Goal: Task Accomplishment & Management: Use online tool/utility

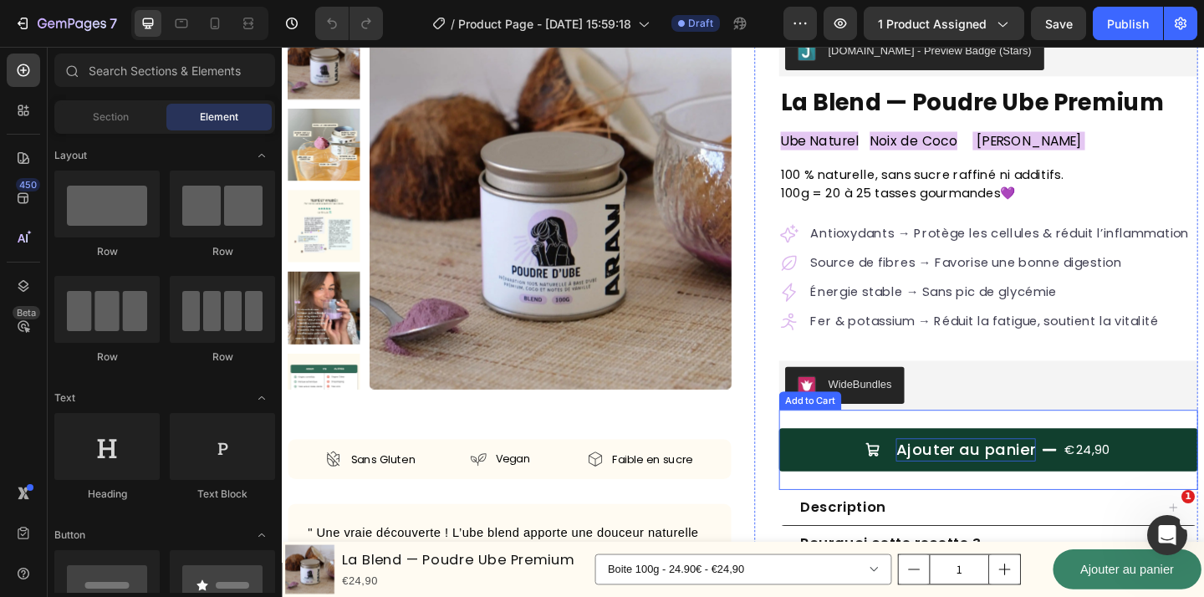
scroll to position [345, 0]
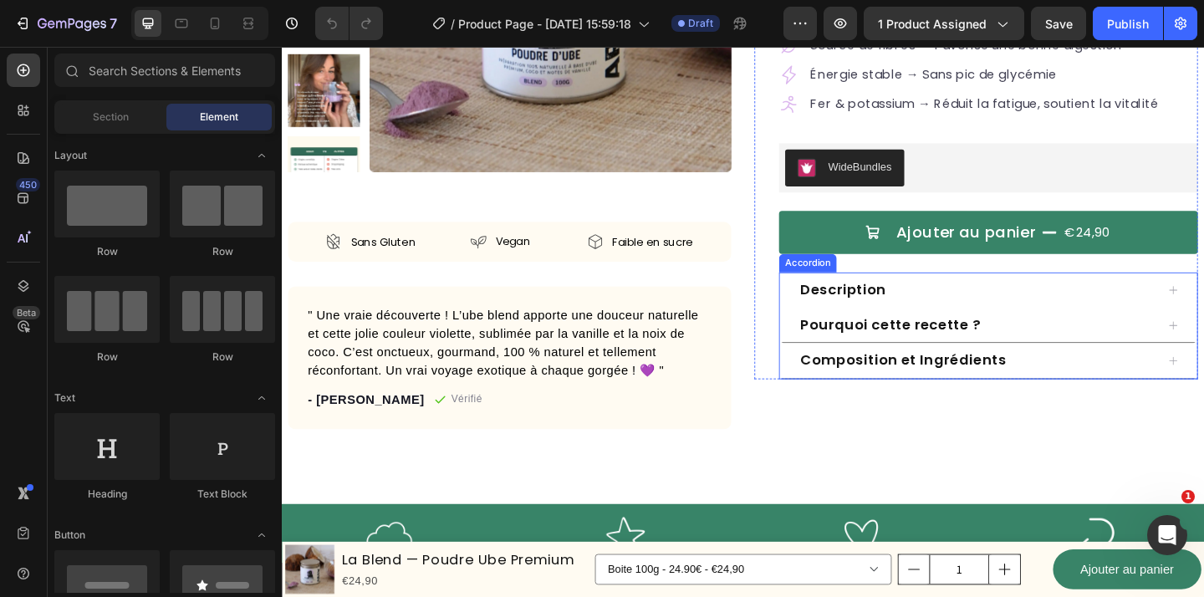
click at [992, 314] on div "Description" at bounding box center [1038, 311] width 389 height 25
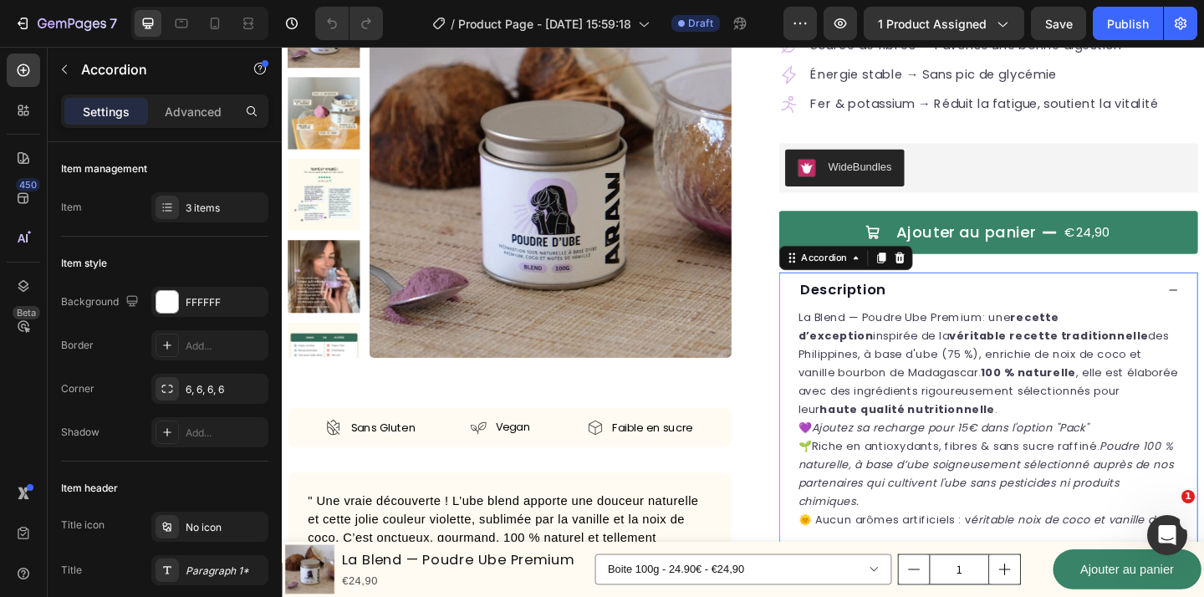
click at [893, 302] on span "Description" at bounding box center [893, 310] width 94 height 21
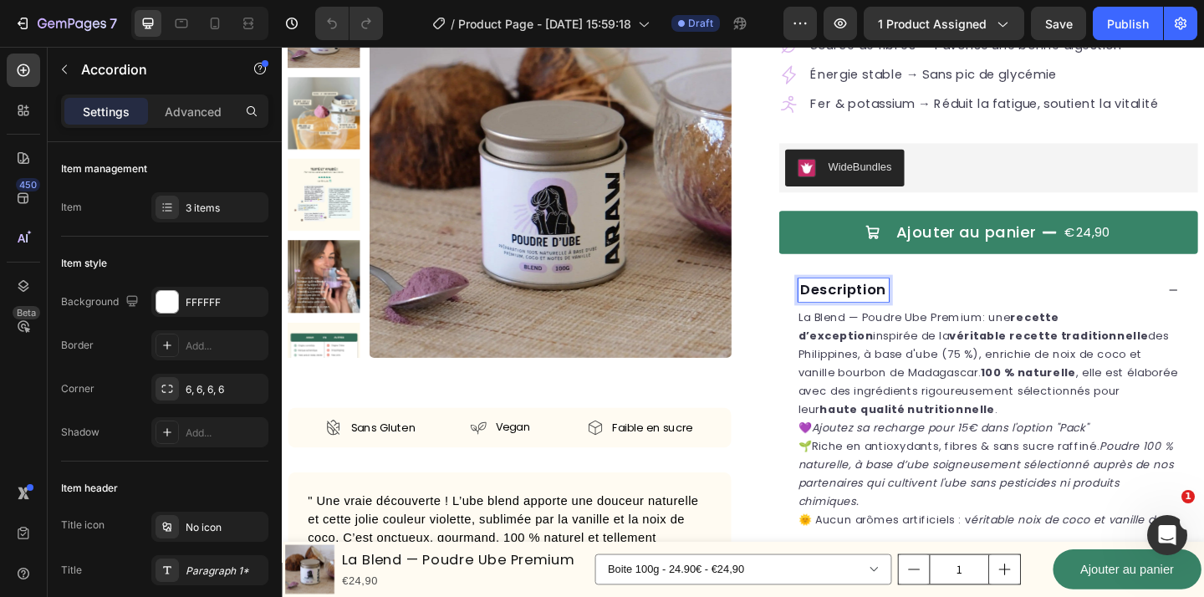
click at [893, 315] on span "Description" at bounding box center [893, 310] width 94 height 21
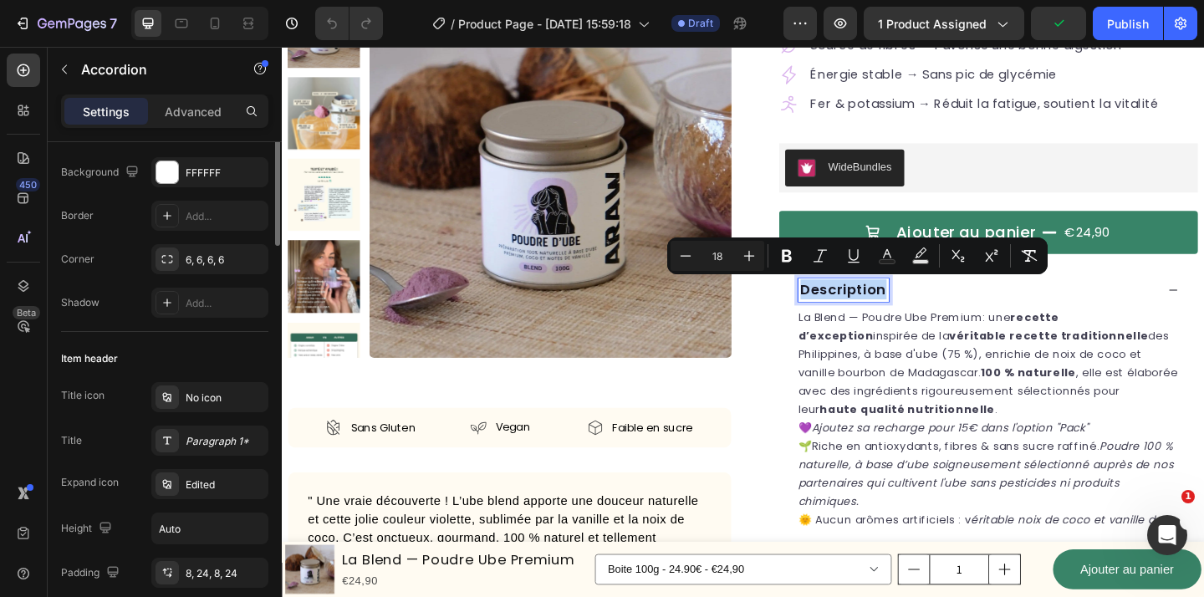
scroll to position [144, 0]
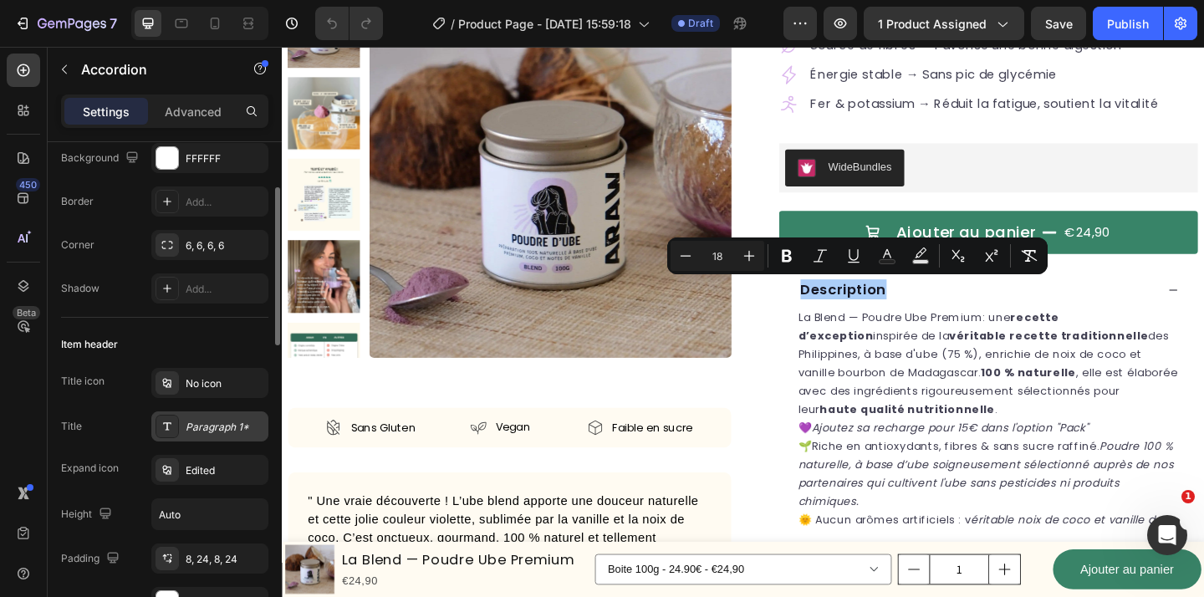
click at [204, 430] on div "Paragraph 1*" at bounding box center [225, 427] width 79 height 15
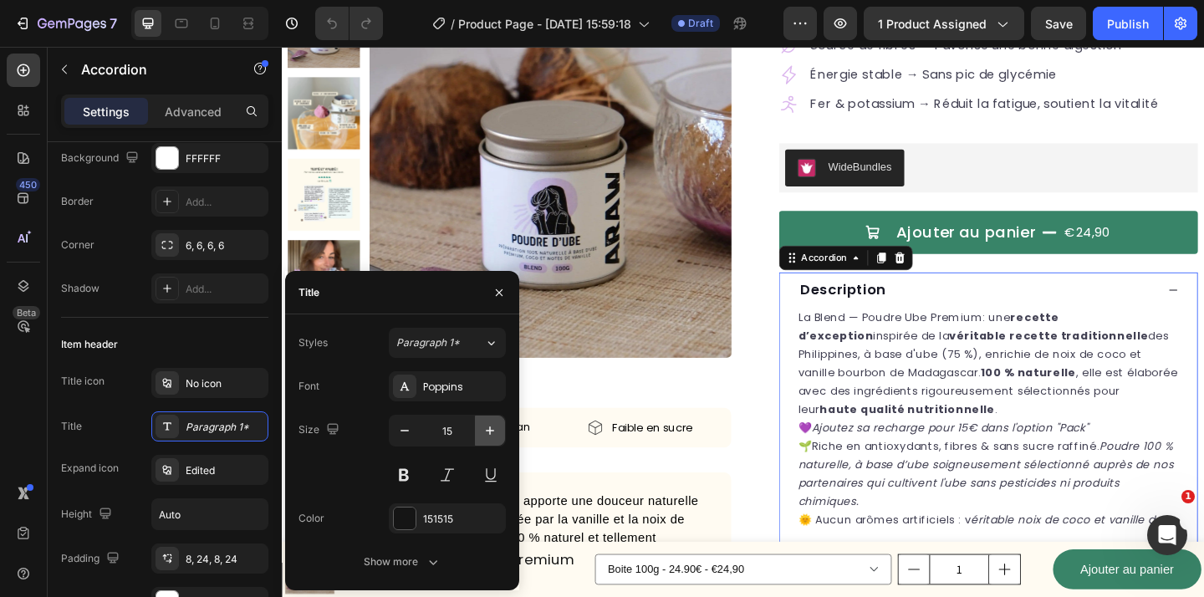
click at [489, 431] on icon "button" at bounding box center [490, 430] width 8 height 8
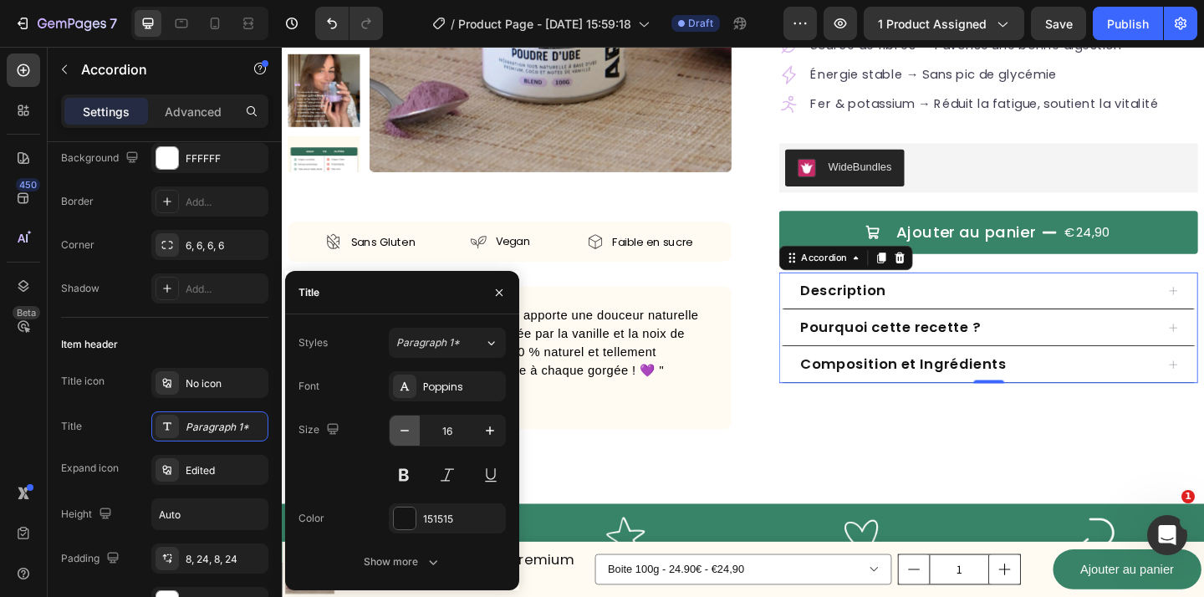
click at [393, 436] on button "button" at bounding box center [405, 431] width 30 height 30
type input "15"
click at [428, 577] on div "Styles Paragraph 1* Font Poppins Size 15 Color 151515 Show more" at bounding box center [402, 452] width 234 height 276
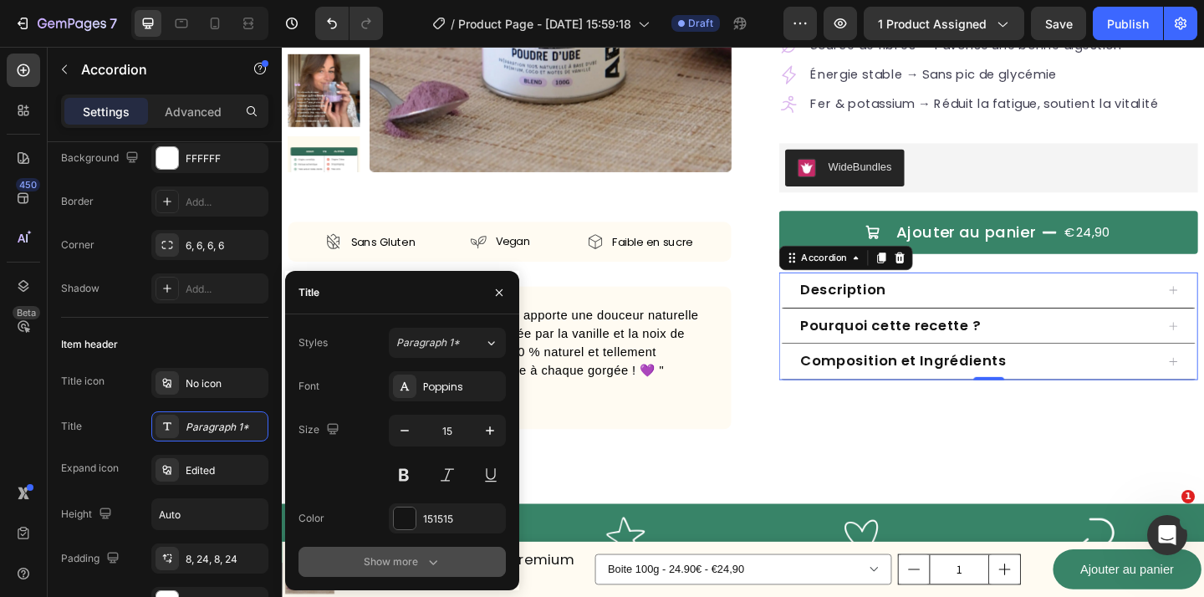
click at [425, 569] on icon "button" at bounding box center [433, 562] width 17 height 17
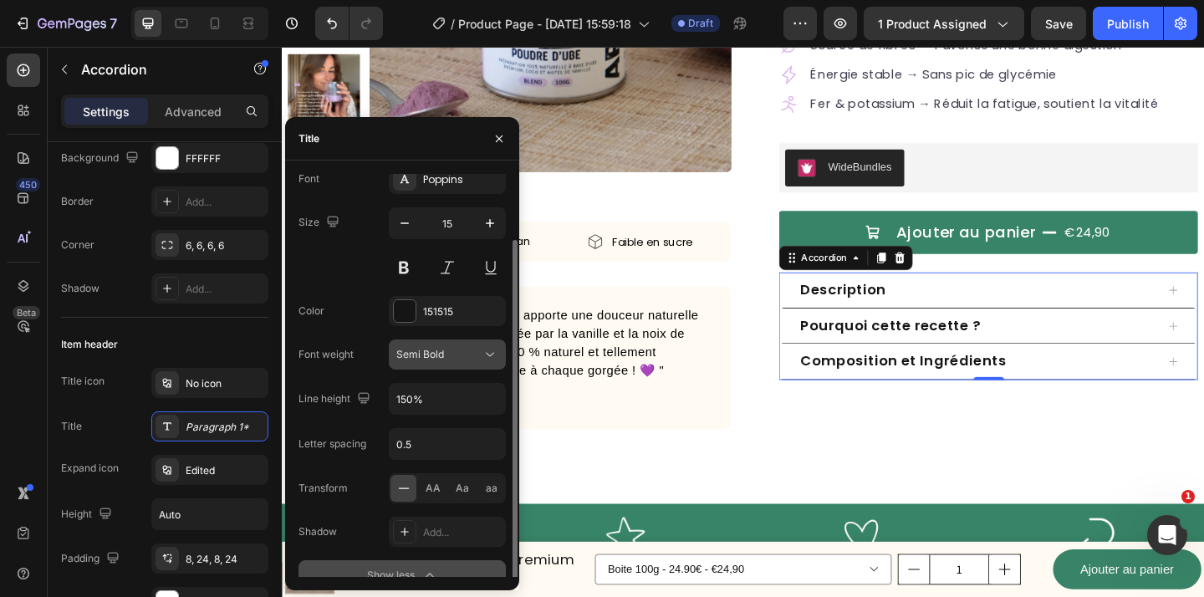
scroll to position [67, 0]
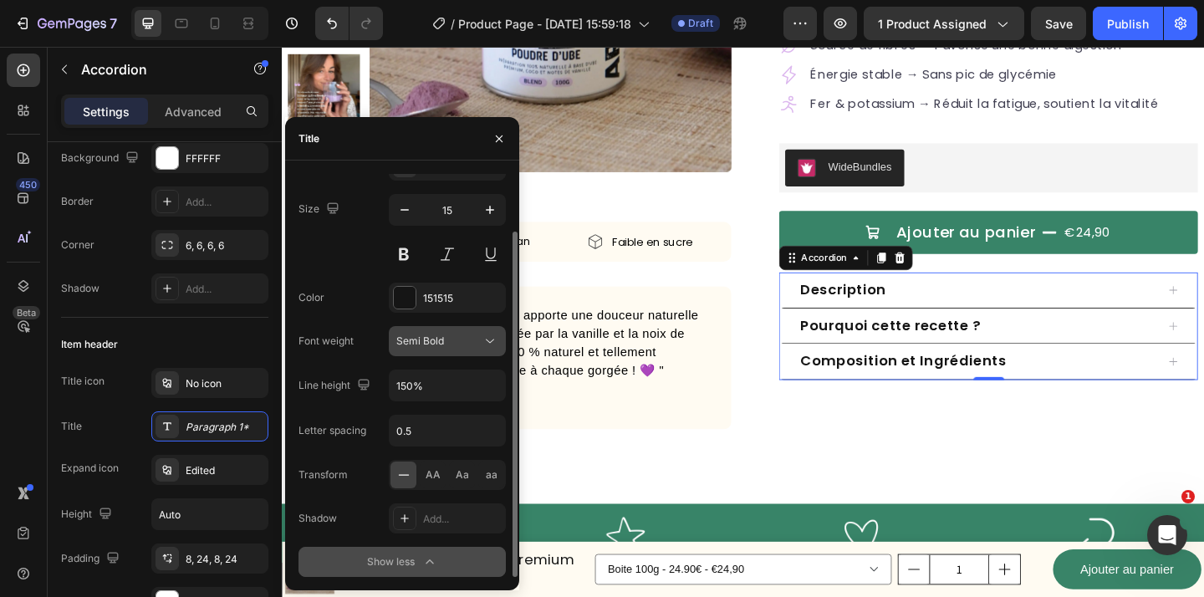
click at [456, 353] on button "Semi Bold" at bounding box center [447, 341] width 117 height 30
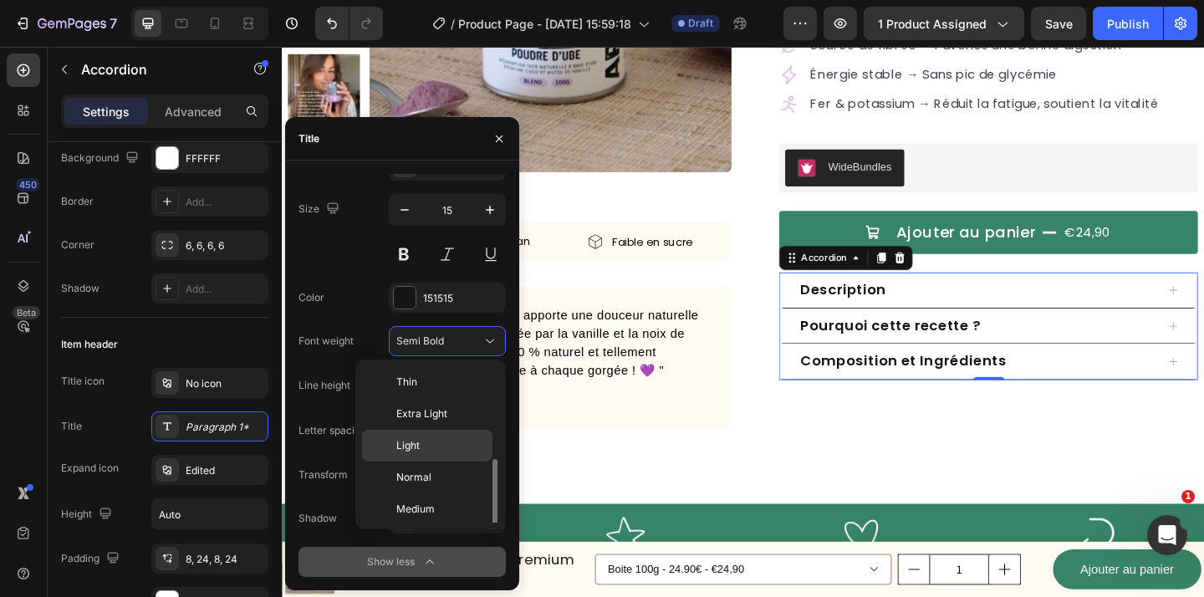
scroll to position [60, 0]
click at [439, 450] on p "Medium" at bounding box center [440, 449] width 89 height 15
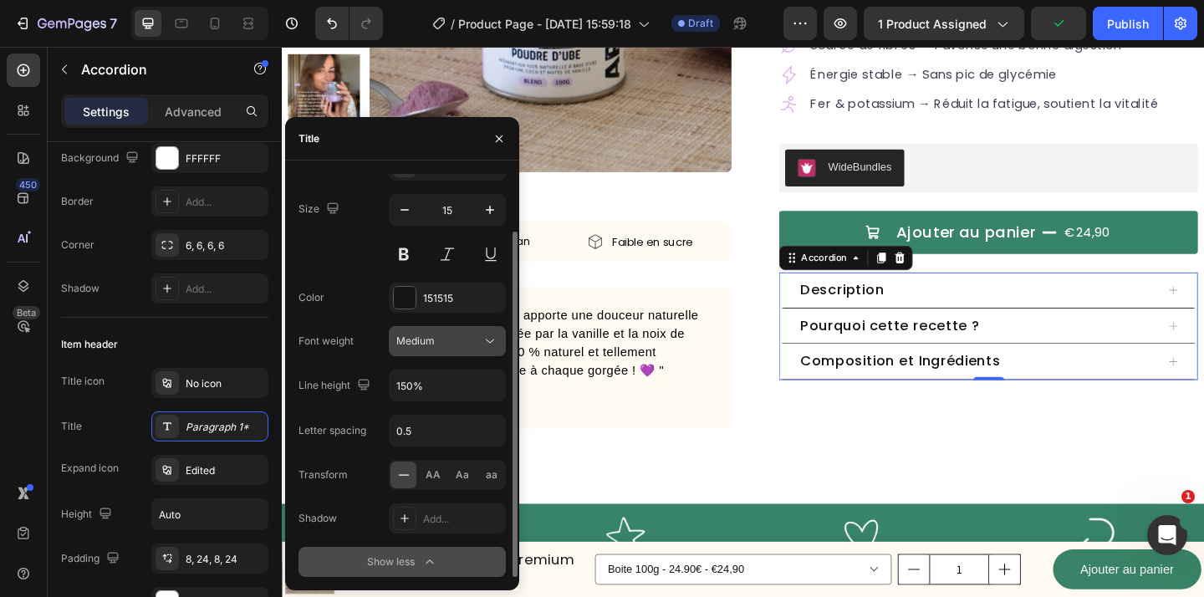
click at [470, 347] on div "Medium" at bounding box center [438, 341] width 85 height 15
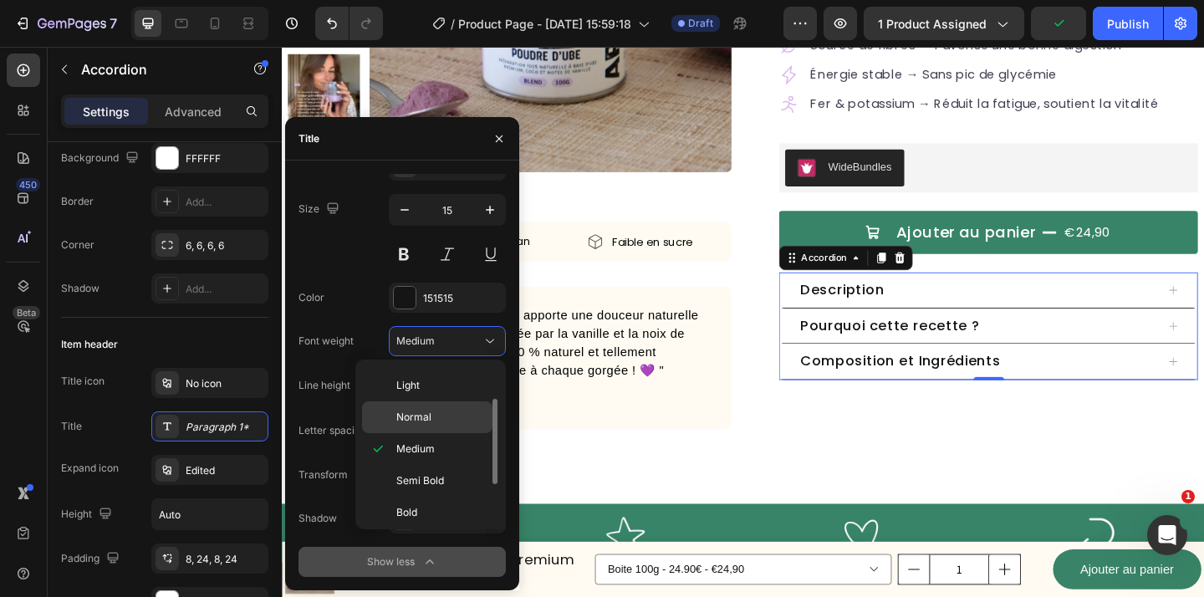
click at [460, 426] on div "Normal" at bounding box center [427, 417] width 130 height 32
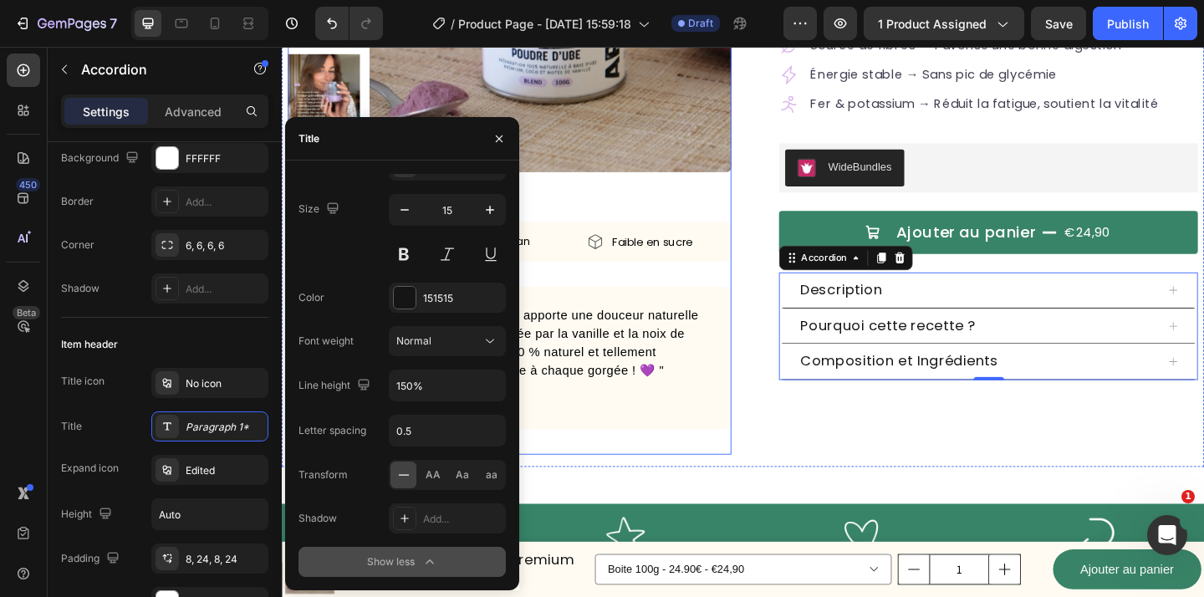
click at [673, 489] on div "Product Images Sans Gluten Item List Vegan Item List Faible en sucre Item List …" at bounding box center [529, 140] width 482 height 702
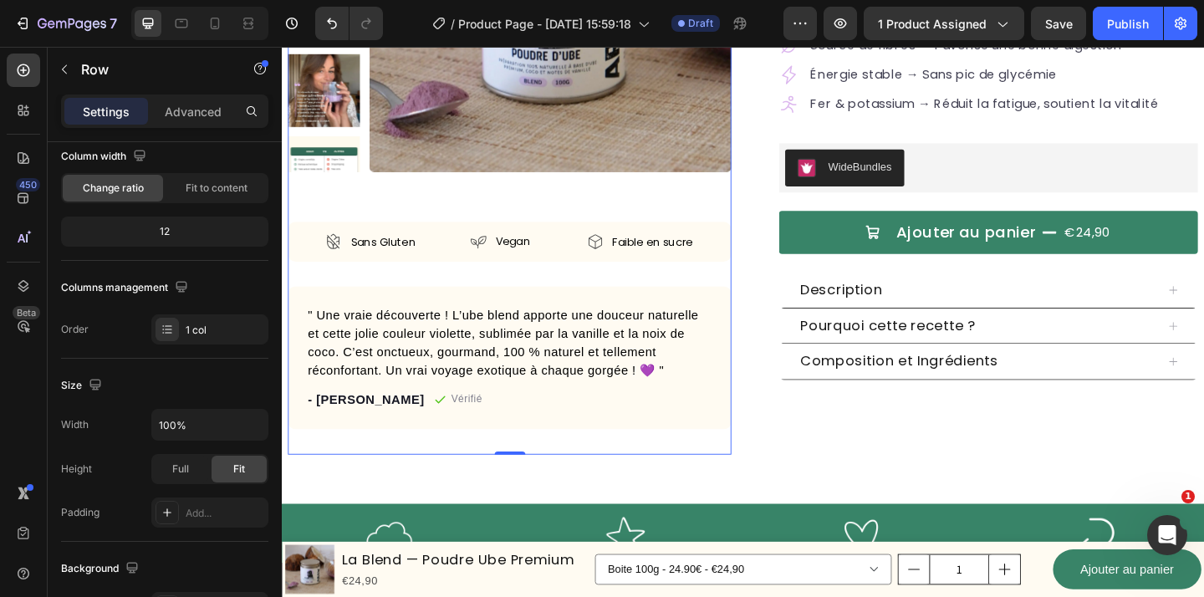
scroll to position [0, 0]
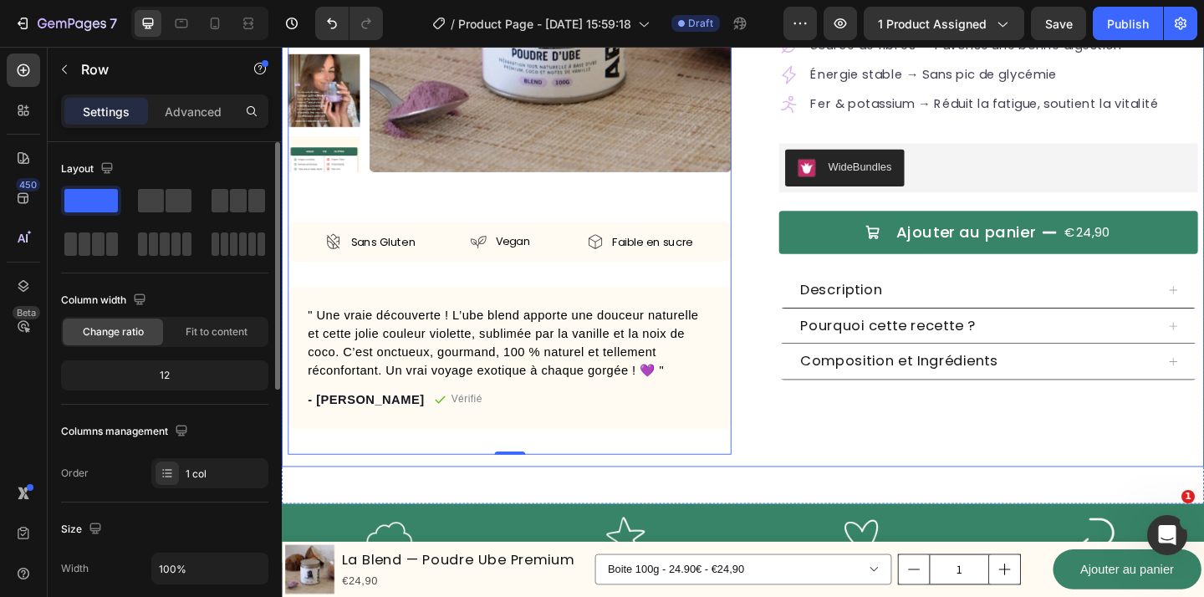
click at [904, 459] on div "Judge.me - Preview Badge (Stars) Judge.me La Blend — Poudre Ube Premium Product…" at bounding box center [1037, 140] width 482 height 702
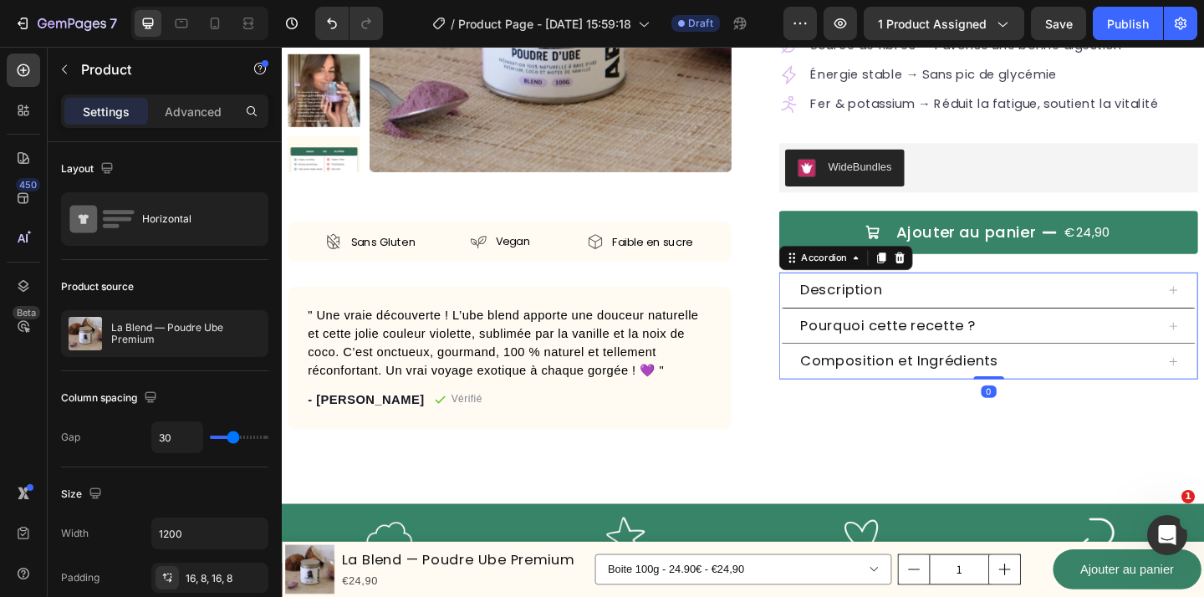
click at [1039, 394] on span "Composition et Ingrédients" at bounding box center [953, 388] width 215 height 21
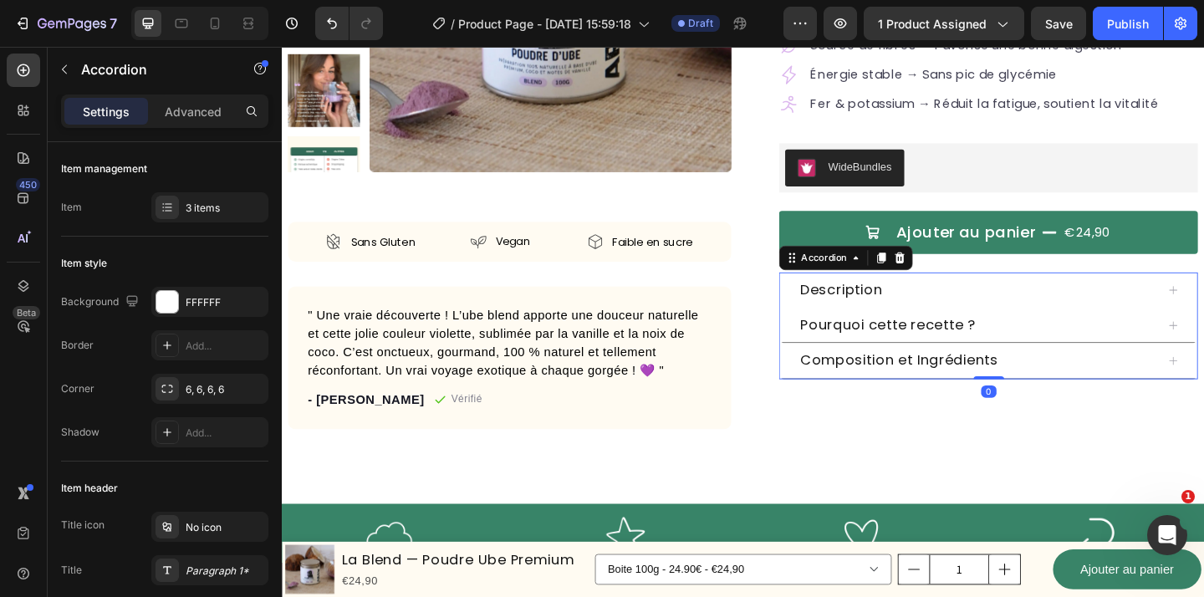
click at [1075, 313] on div "Description" at bounding box center [1038, 311] width 389 height 25
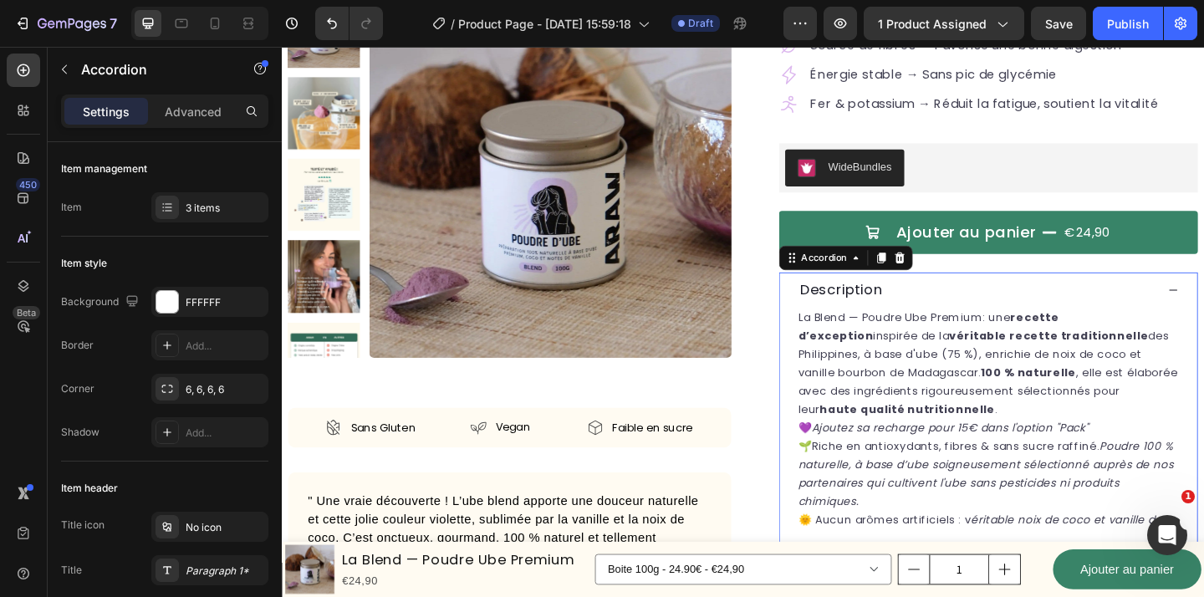
click at [1103, 328] on div "Description" at bounding box center [1051, 312] width 454 height 38
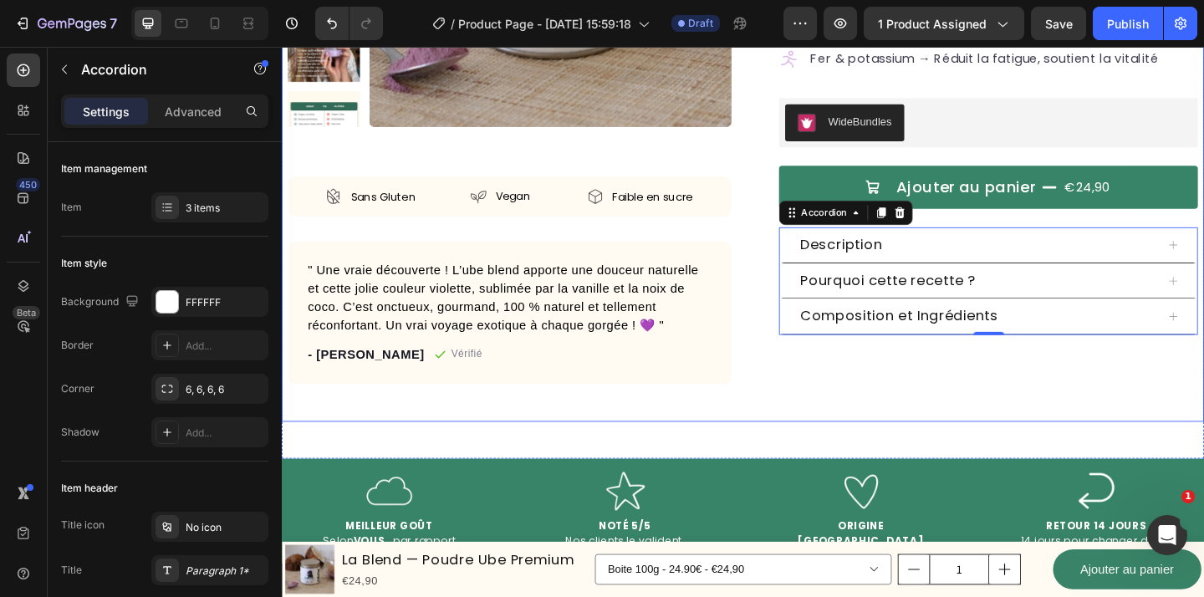
scroll to position [385, 0]
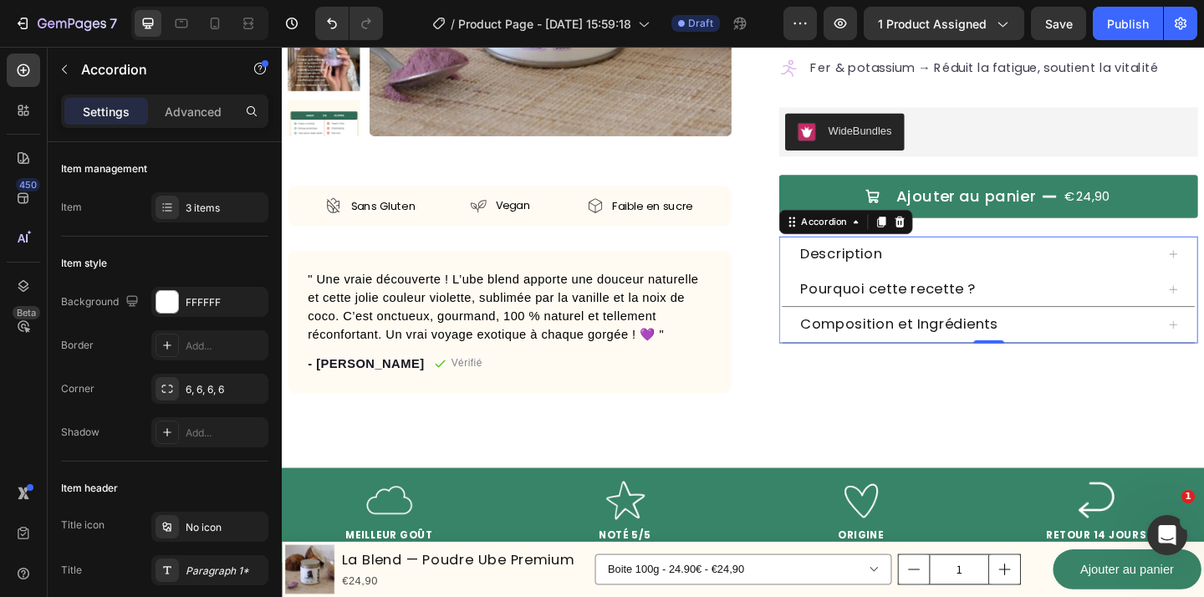
click at [1076, 269] on div "Description" at bounding box center [1038, 272] width 389 height 25
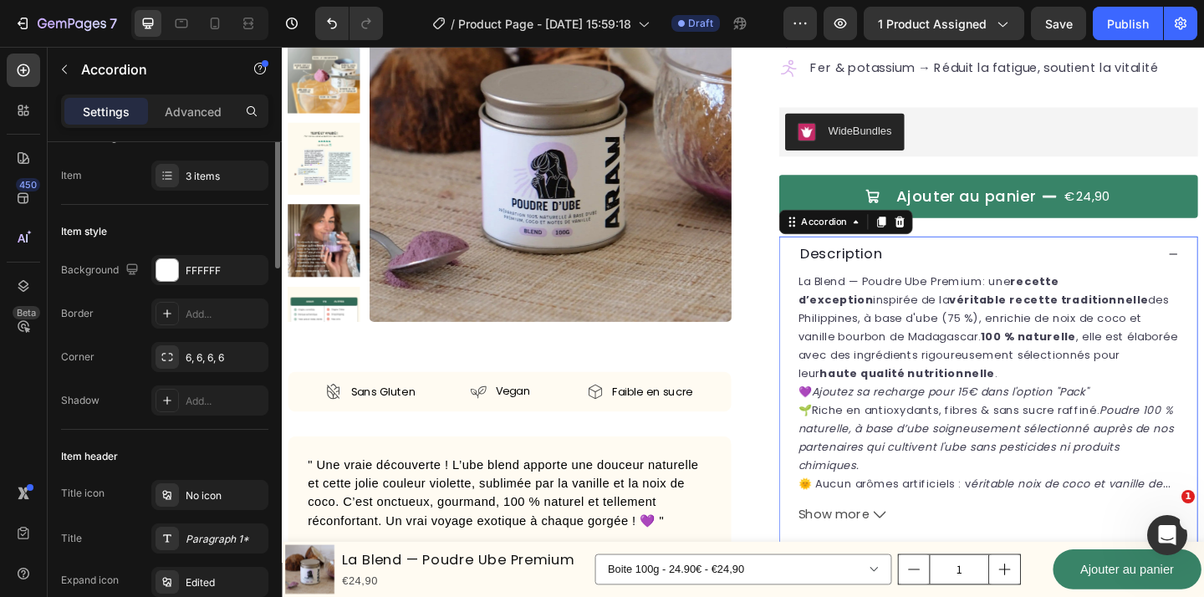
scroll to position [0, 0]
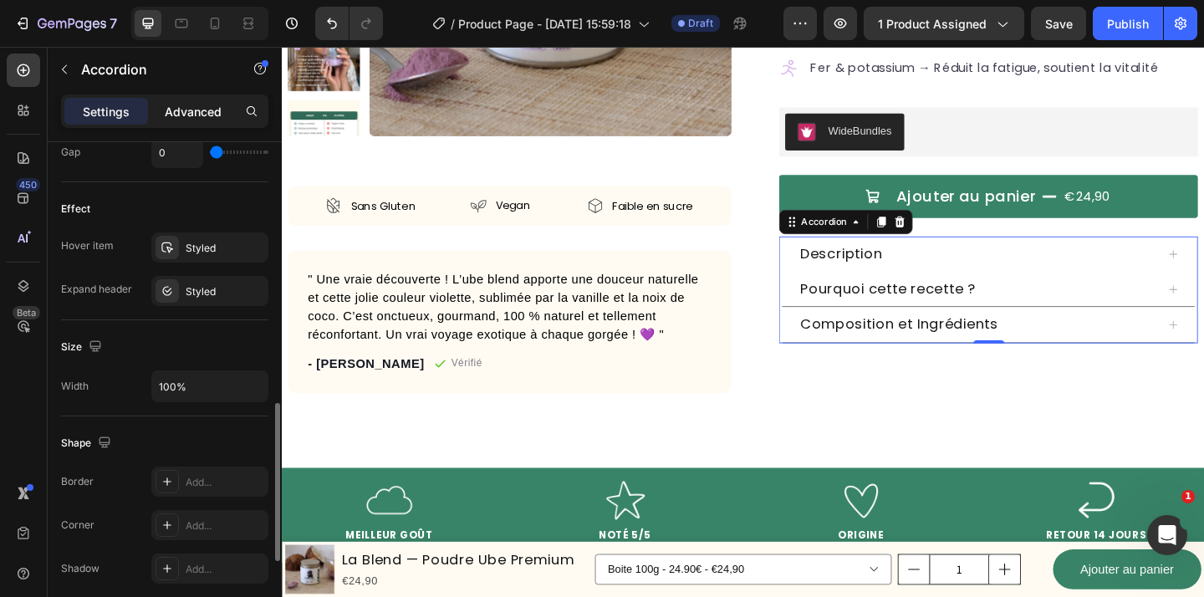
click at [194, 105] on p "Advanced" at bounding box center [193, 112] width 57 height 18
type input "100%"
type input "100"
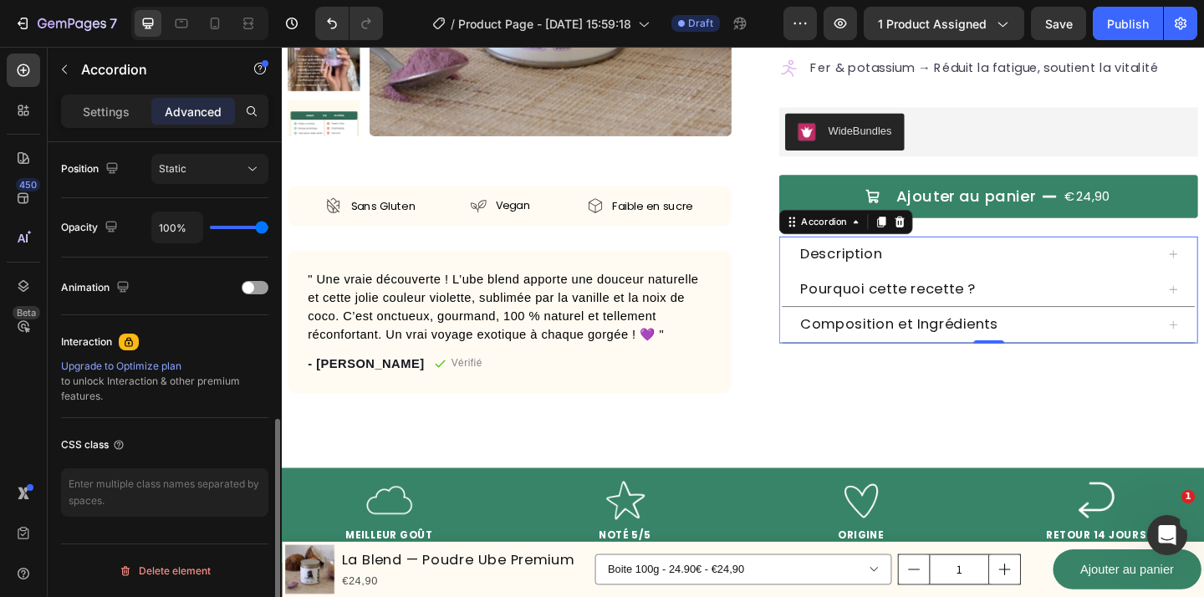
click at [115, 96] on div "Settings Advanced" at bounding box center [164, 110] width 207 height 33
click at [113, 110] on p "Settings" at bounding box center [106, 112] width 47 height 18
type input "0"
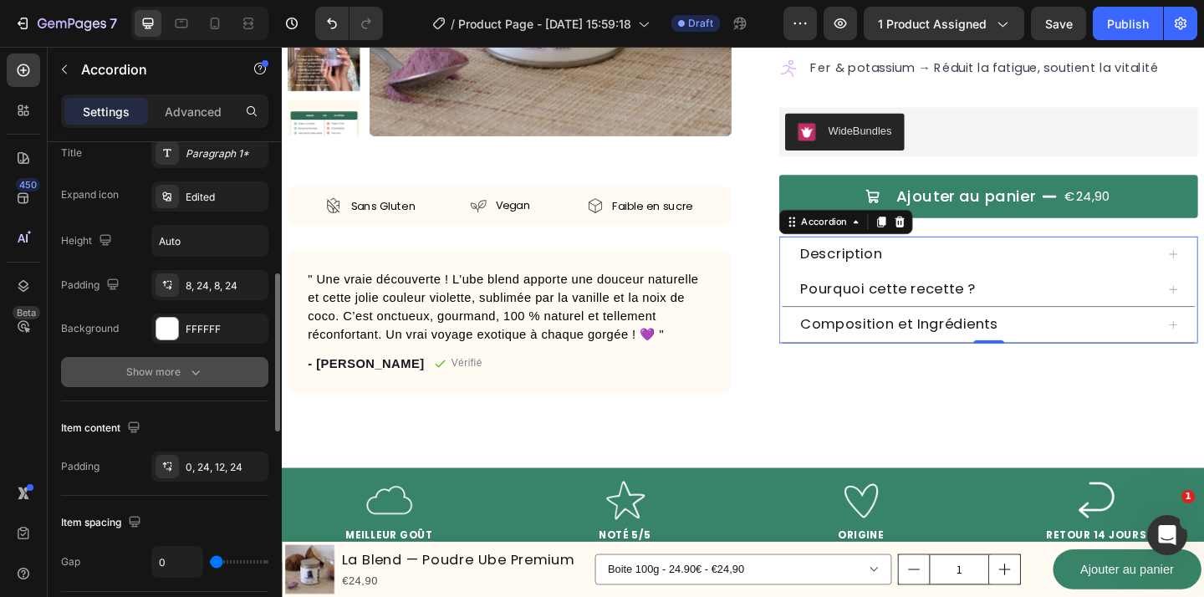
click at [183, 372] on div "Show more" at bounding box center [165, 372] width 78 height 17
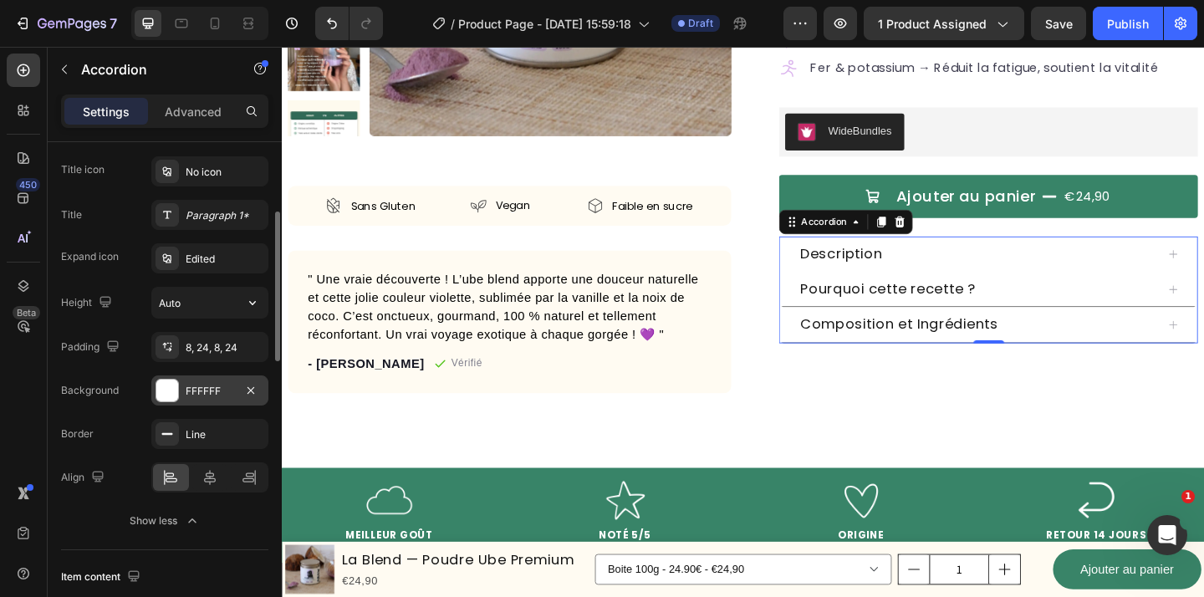
scroll to position [326, 0]
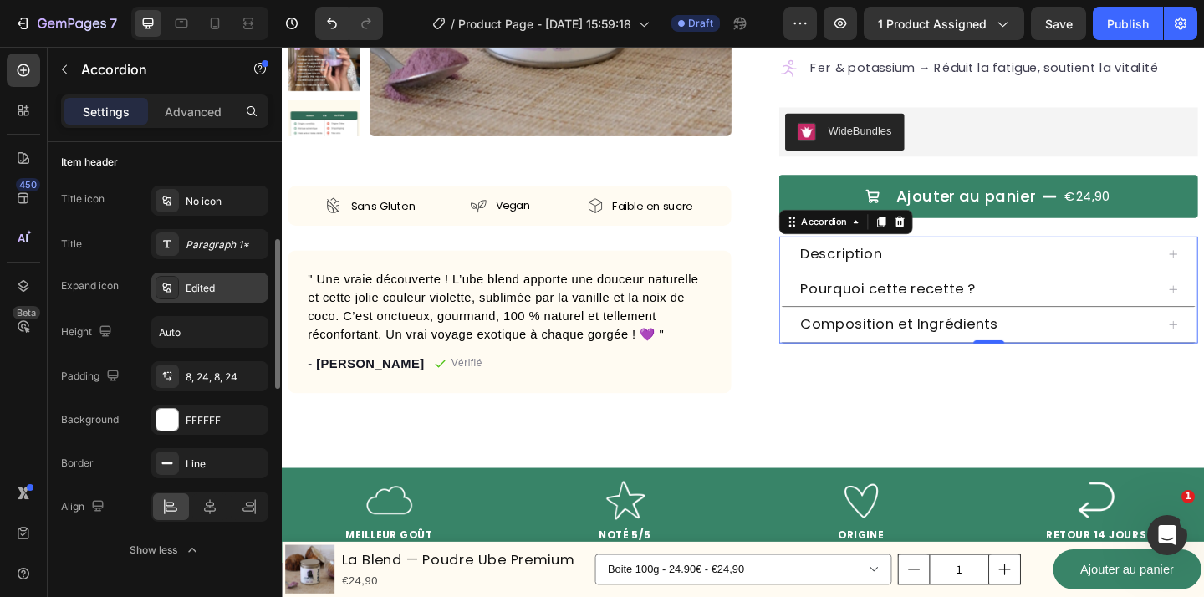
click at [208, 288] on div "Edited" at bounding box center [225, 288] width 79 height 15
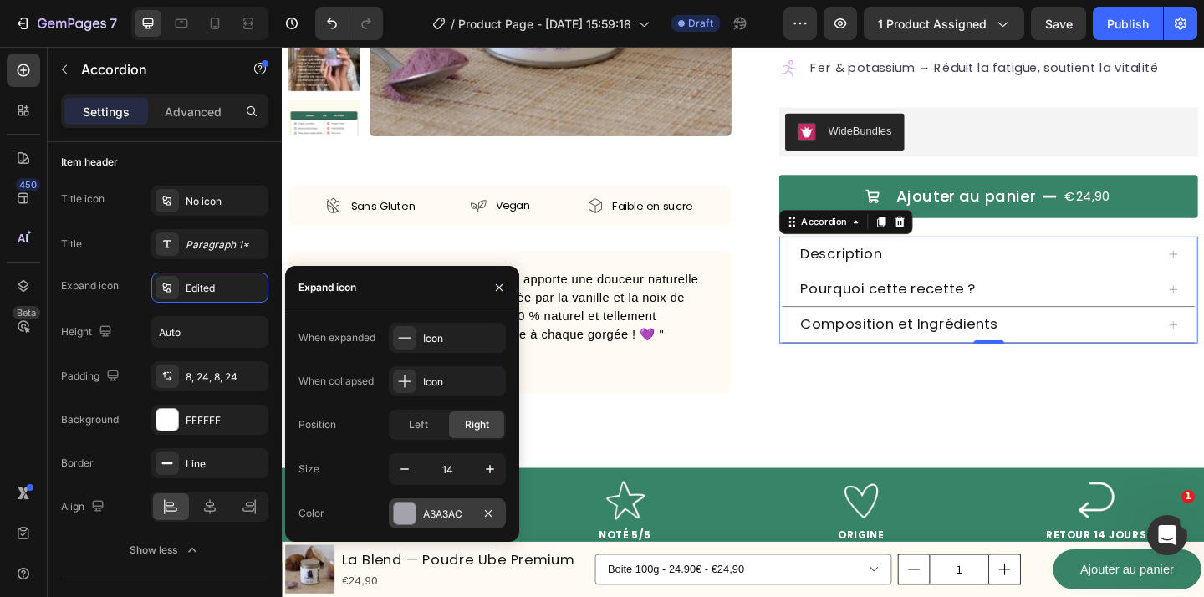
click at [403, 509] on div at bounding box center [405, 514] width 22 height 22
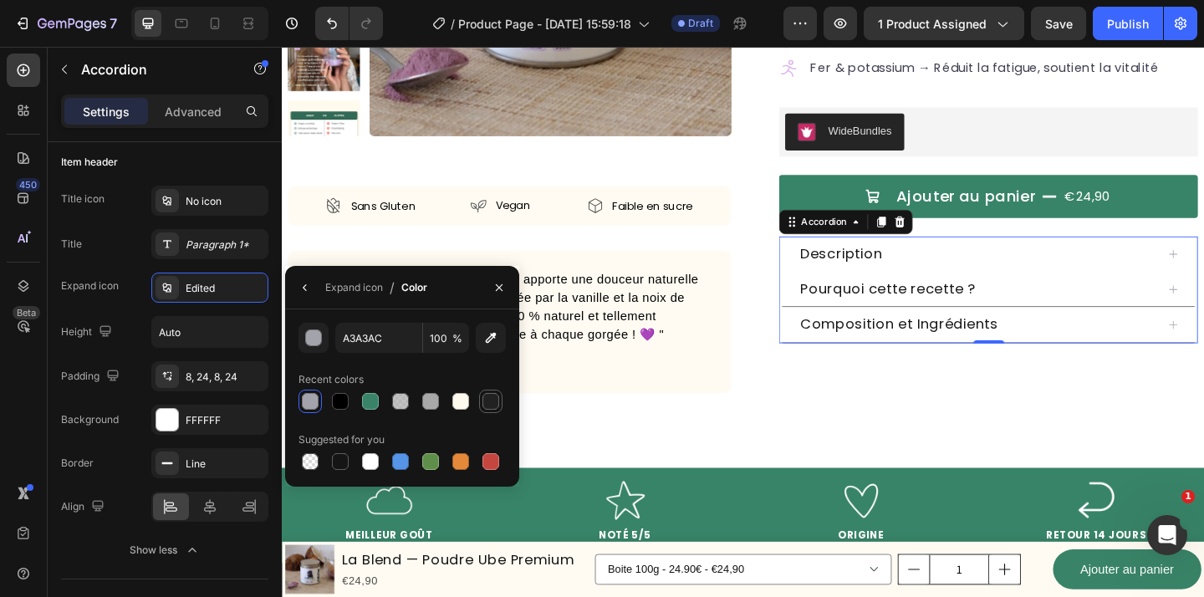
click at [488, 403] on div at bounding box center [490, 401] width 17 height 17
click at [336, 406] on div at bounding box center [340, 401] width 17 height 17
type input "000000"
click at [655, 449] on div "Product Images Sans Gluten Item List Vegan Item List Faible en sucre Item List …" at bounding box center [529, 101] width 482 height 702
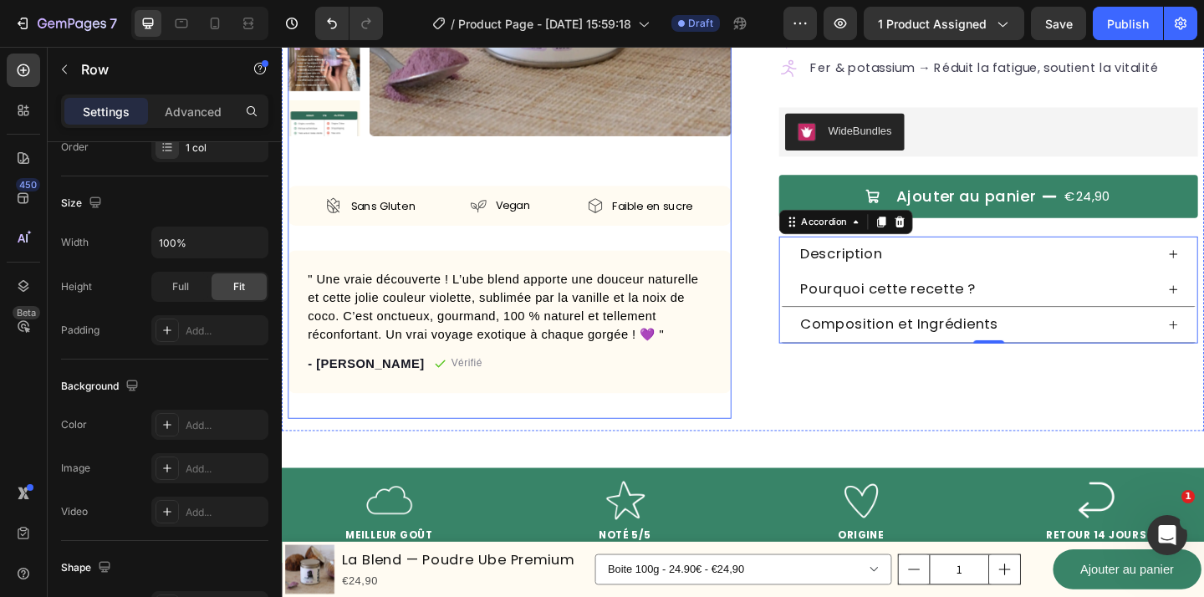
scroll to position [0, 0]
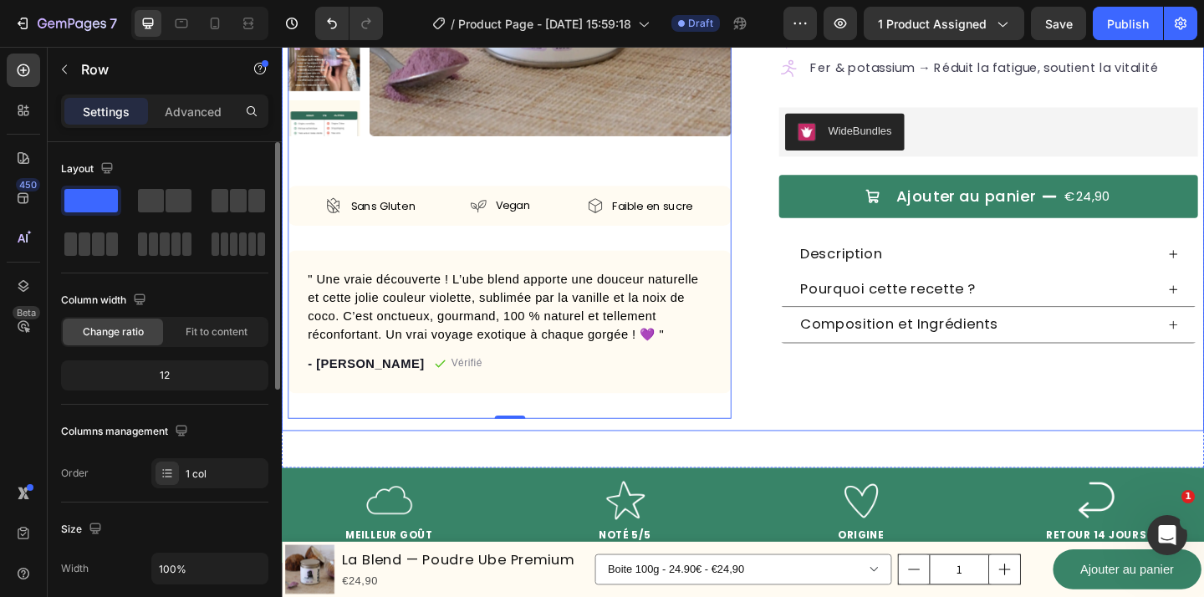
click at [789, 416] on div "Product Images Sans Gluten Item List Vegan Item List Faible en sucre Item List …" at bounding box center [783, 101] width 1003 height 728
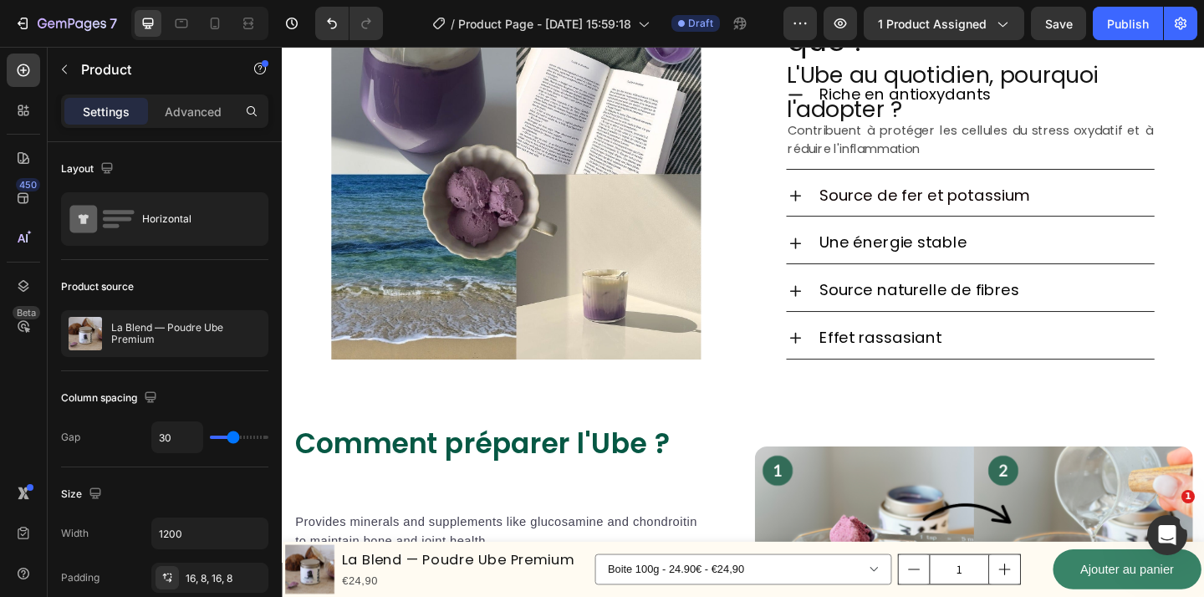
scroll to position [1692, 0]
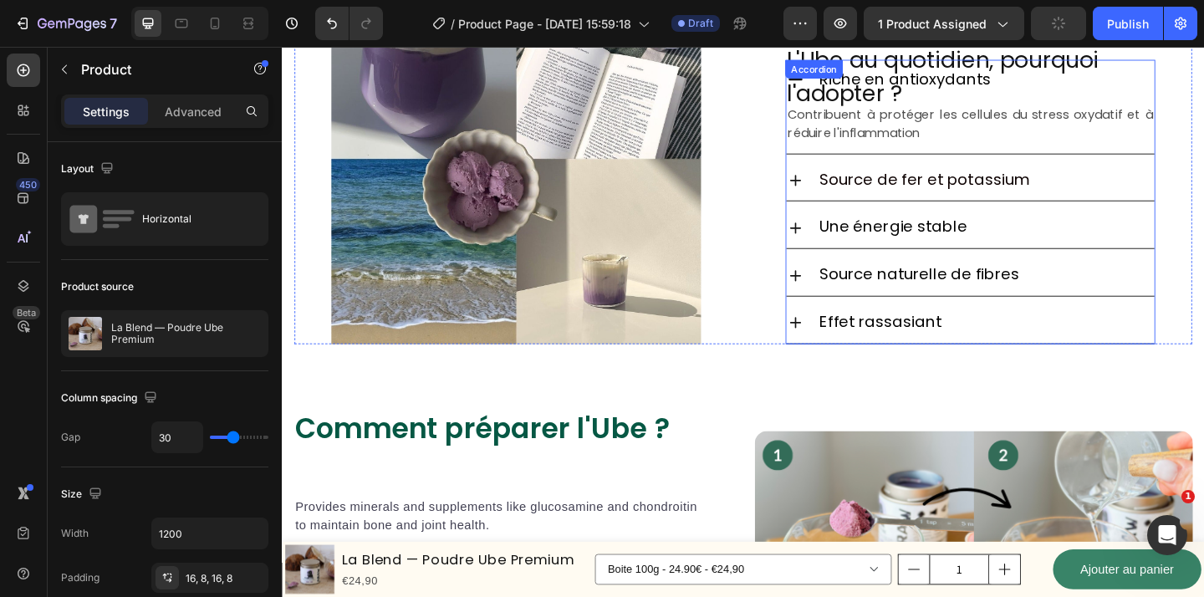
click at [938, 299] on span "Source naturelle de fibres" at bounding box center [974, 294] width 217 height 23
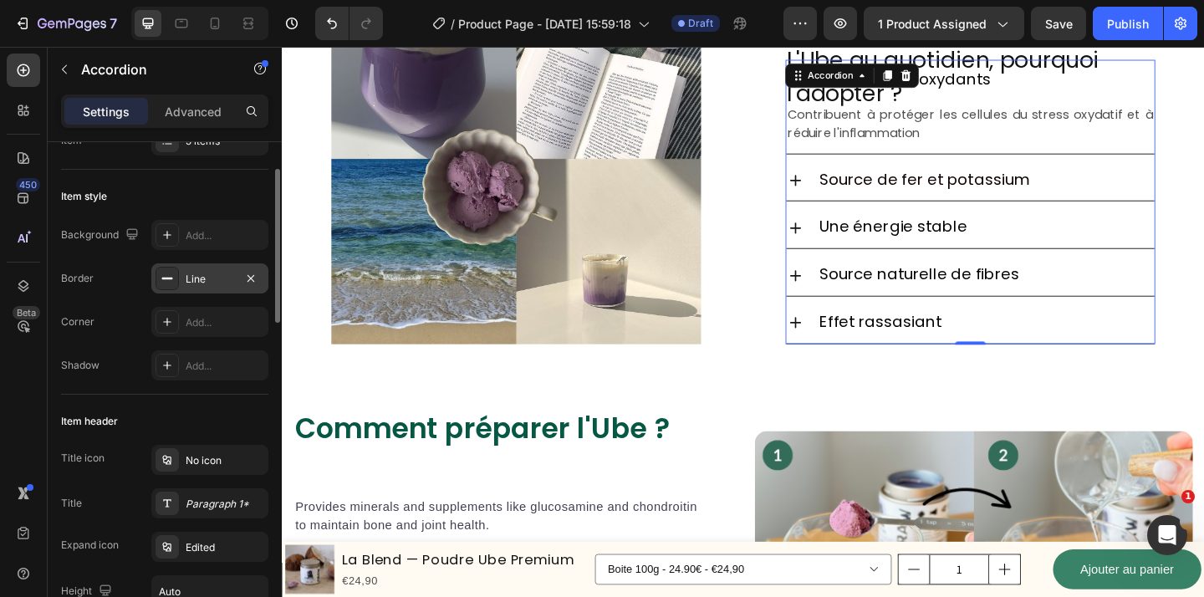
scroll to position [75, 0]
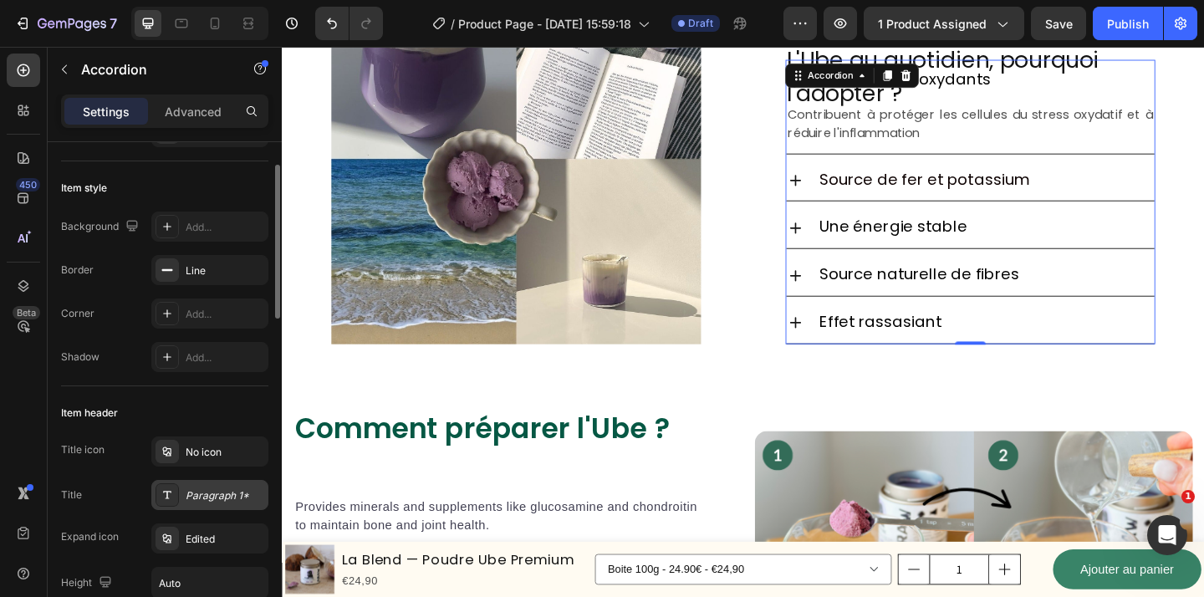
click at [204, 493] on div "Paragraph 1*" at bounding box center [225, 495] width 79 height 15
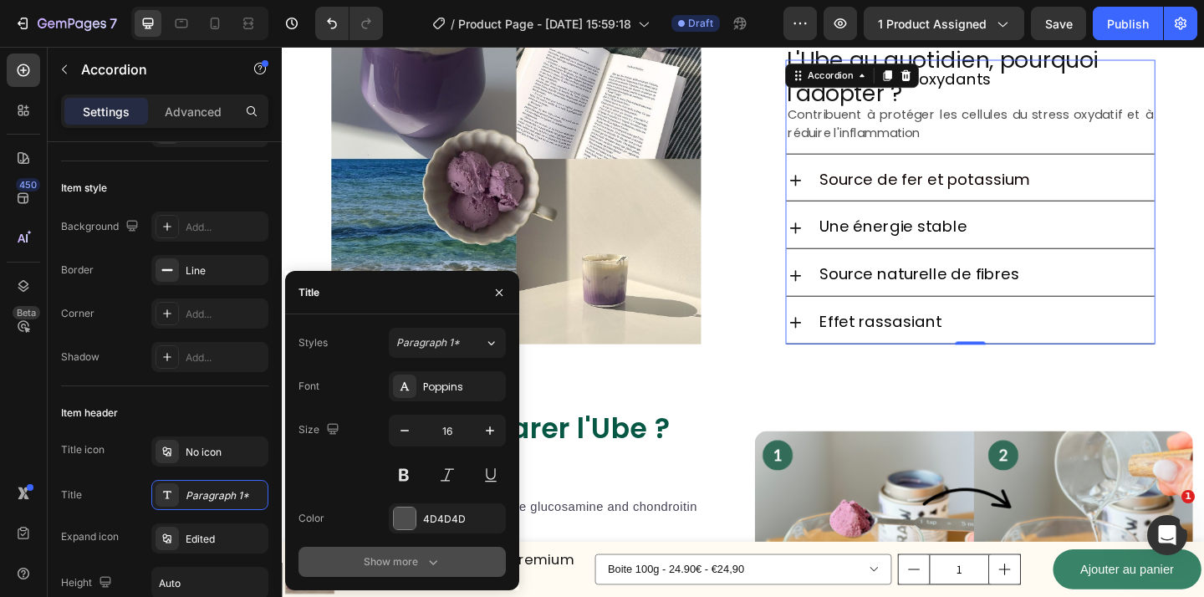
click at [395, 564] on div "Show more" at bounding box center [403, 562] width 78 height 17
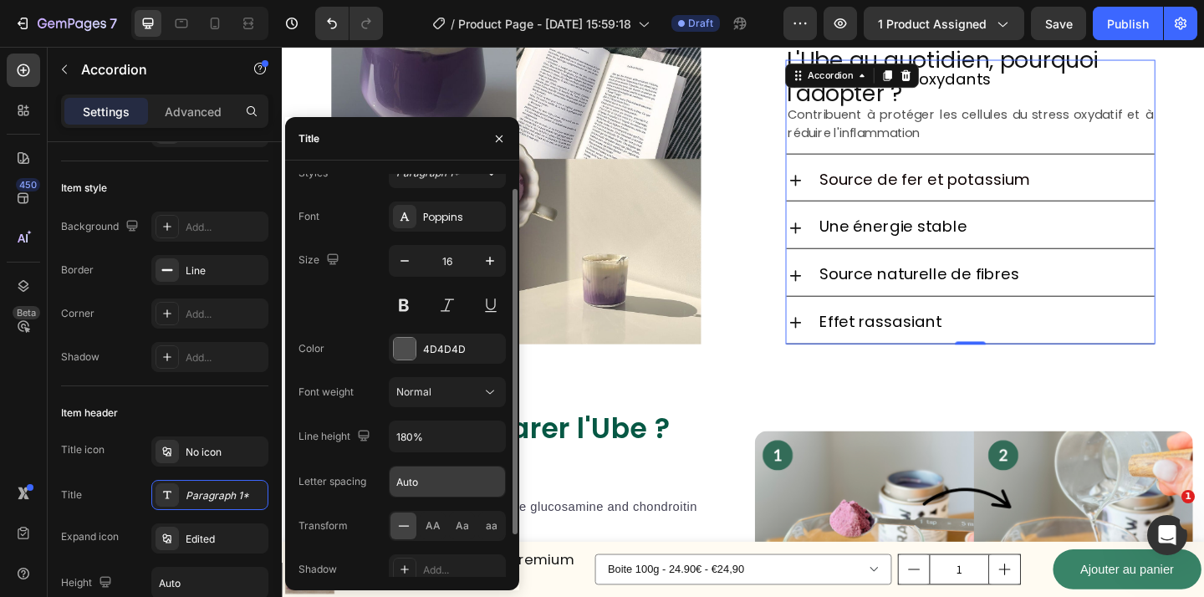
scroll to position [18, 0]
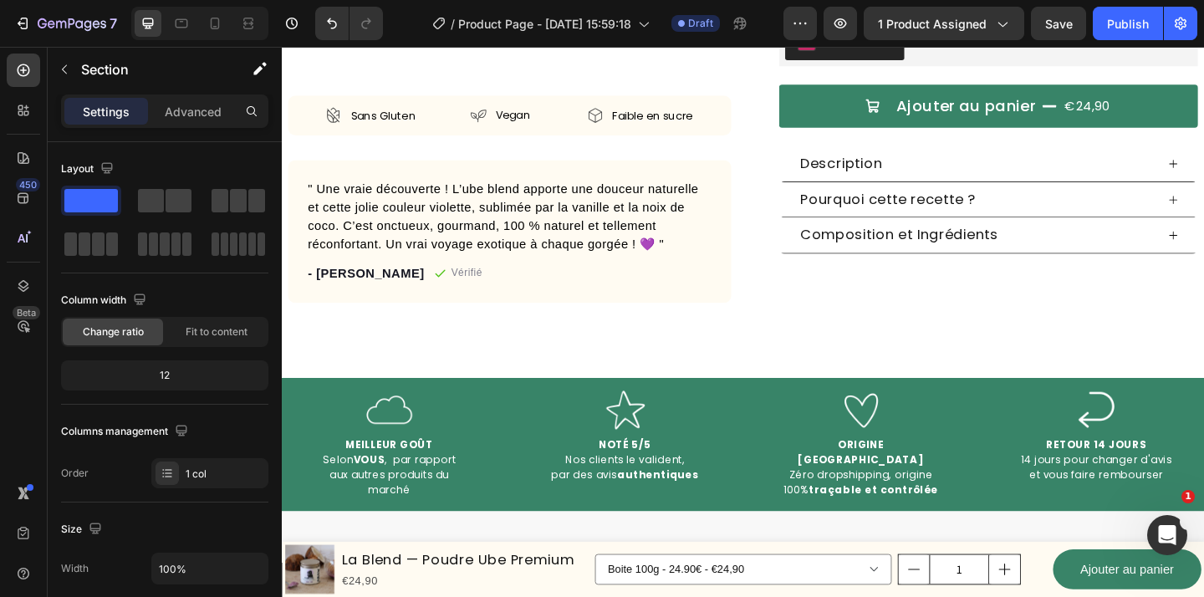
scroll to position [434, 0]
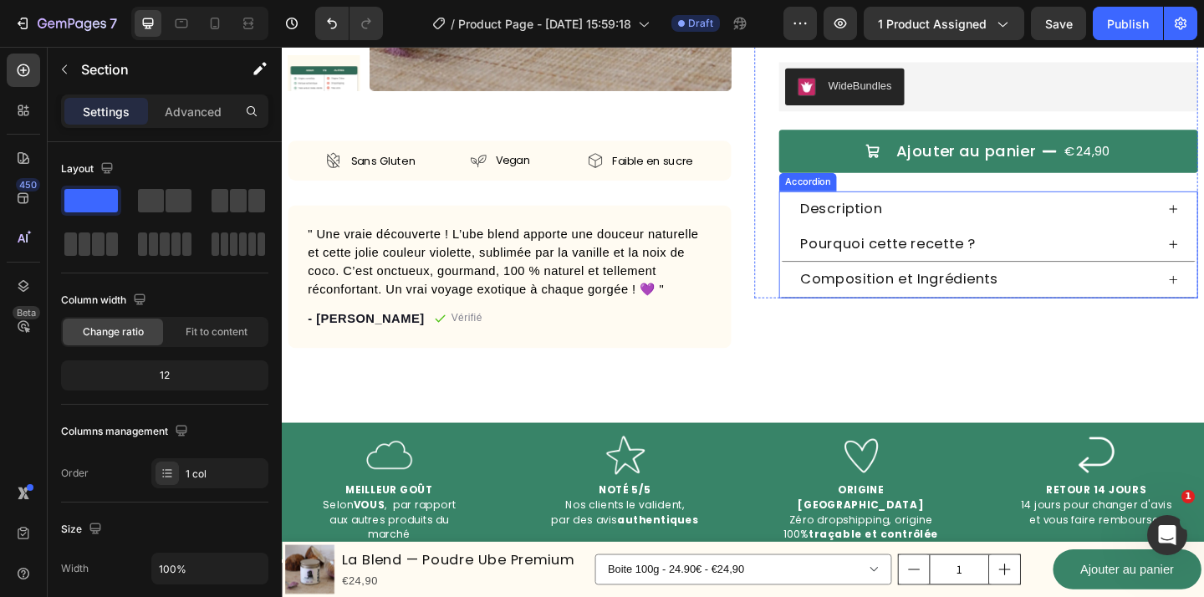
click at [997, 229] on div "Description" at bounding box center [1038, 223] width 389 height 25
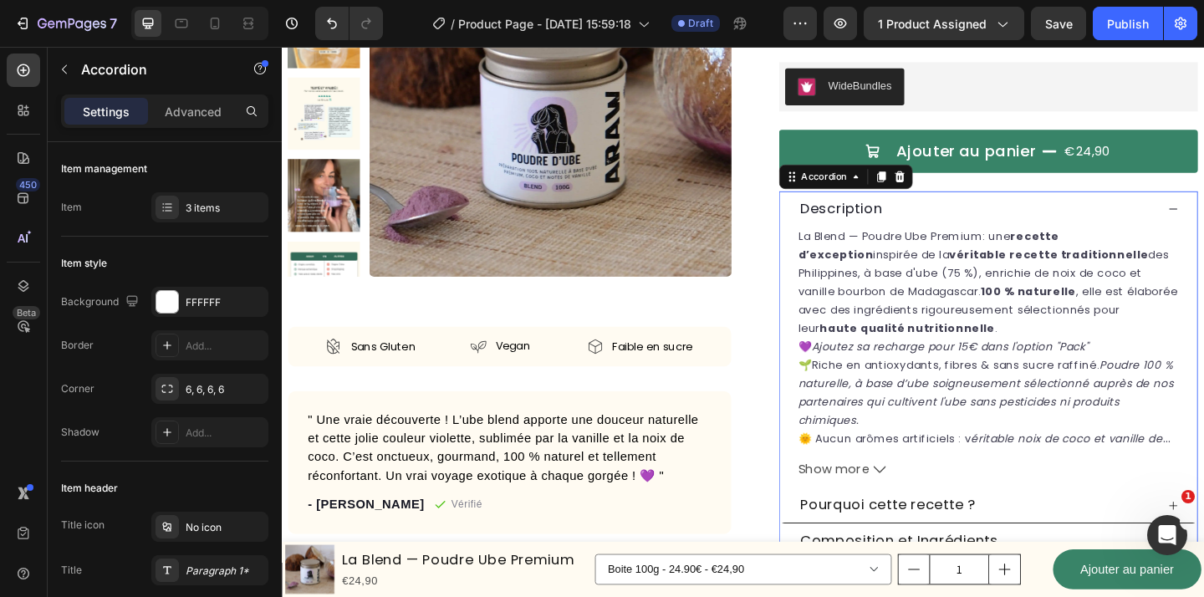
click at [1156, 222] on div "Description" at bounding box center [1038, 223] width 389 height 25
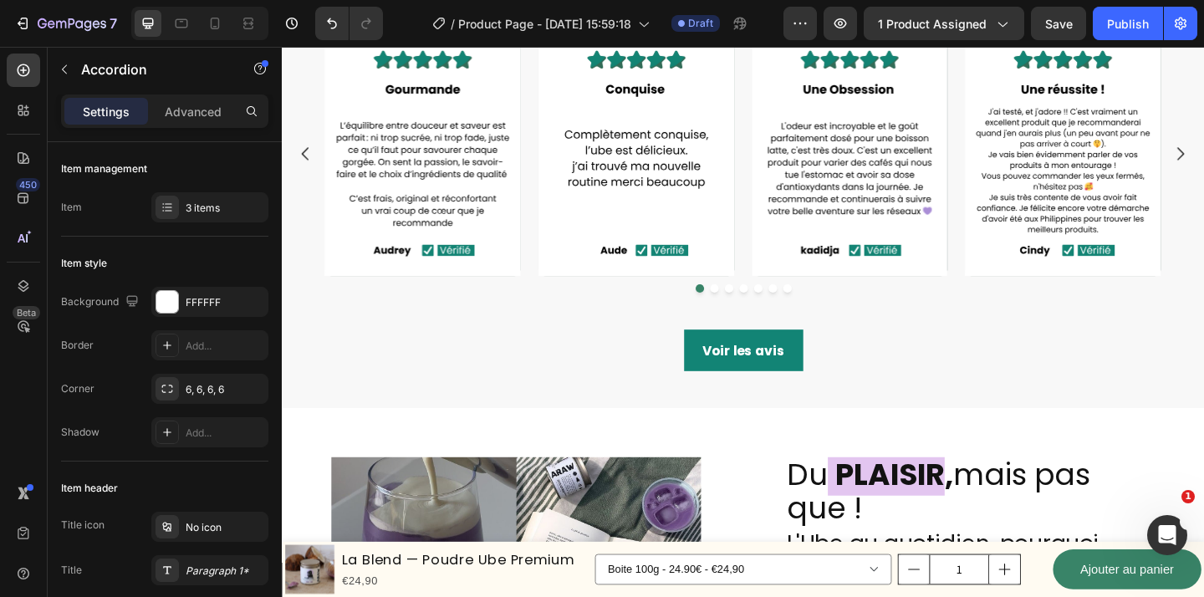
scroll to position [1172, 0]
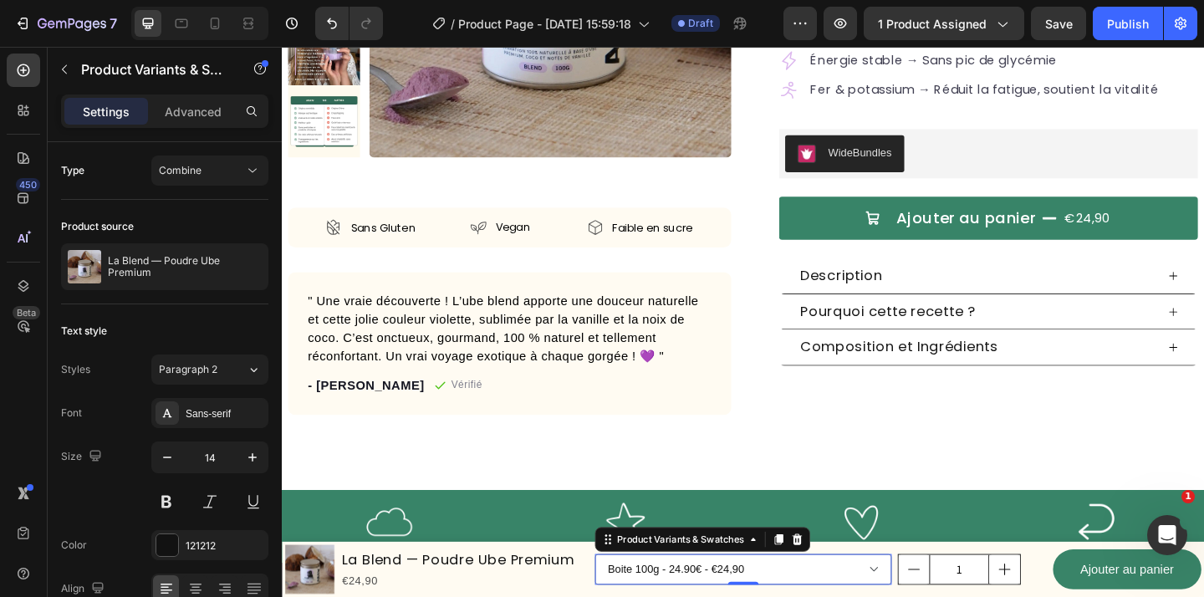
scroll to position [0, 0]
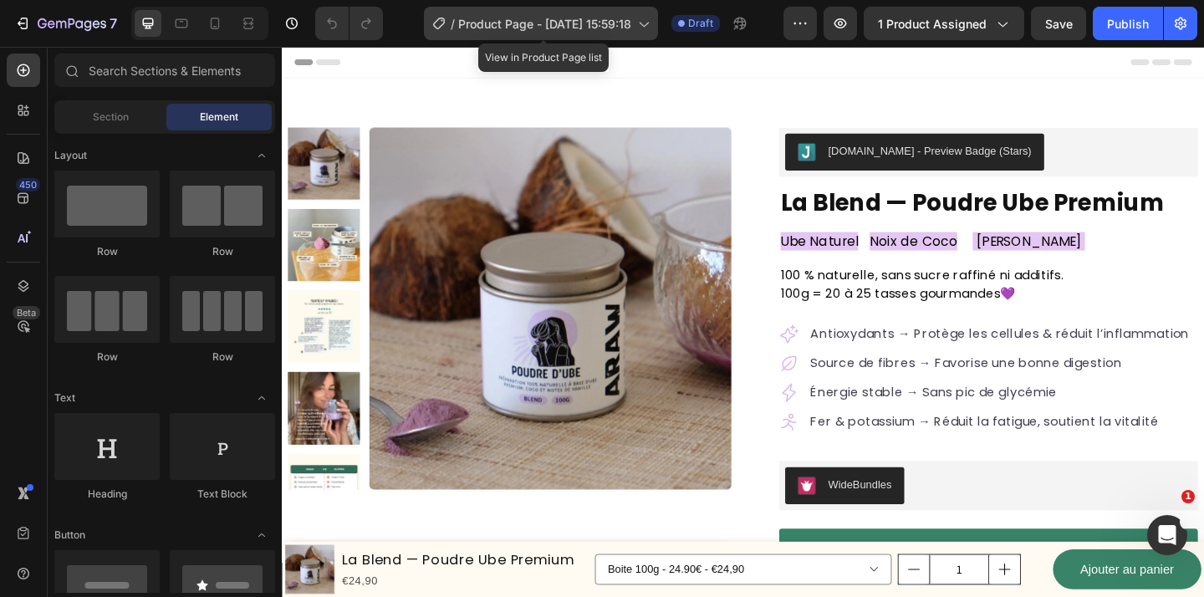
click at [600, 30] on span "Product Page - Aug 29, 15:59:18" at bounding box center [544, 24] width 173 height 18
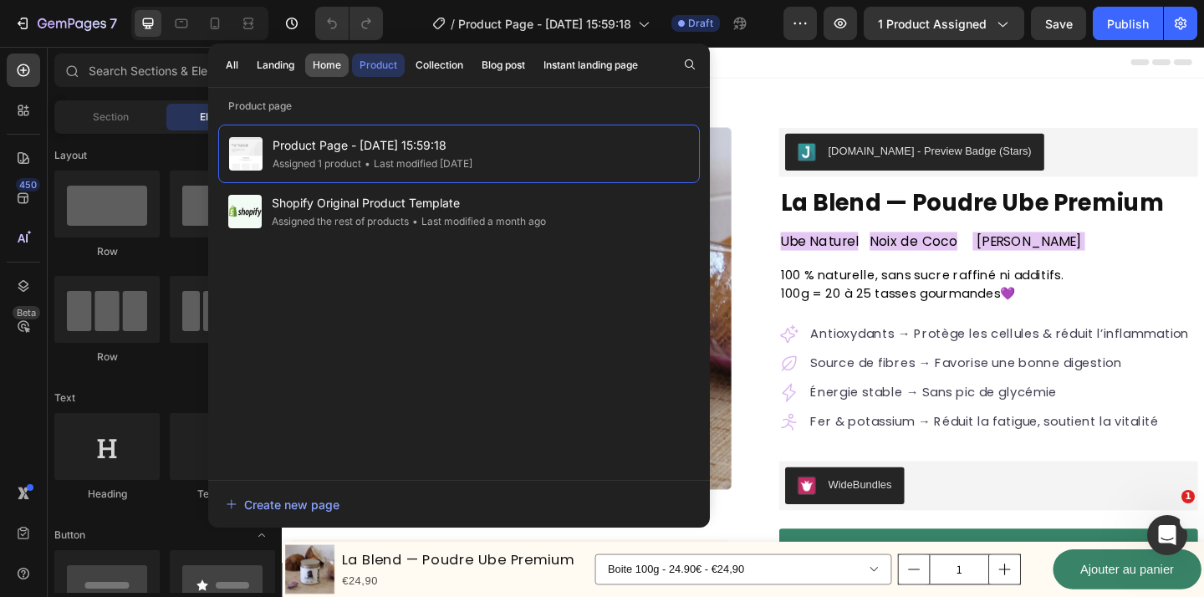
click at [326, 68] on div "Home" at bounding box center [327, 65] width 28 height 15
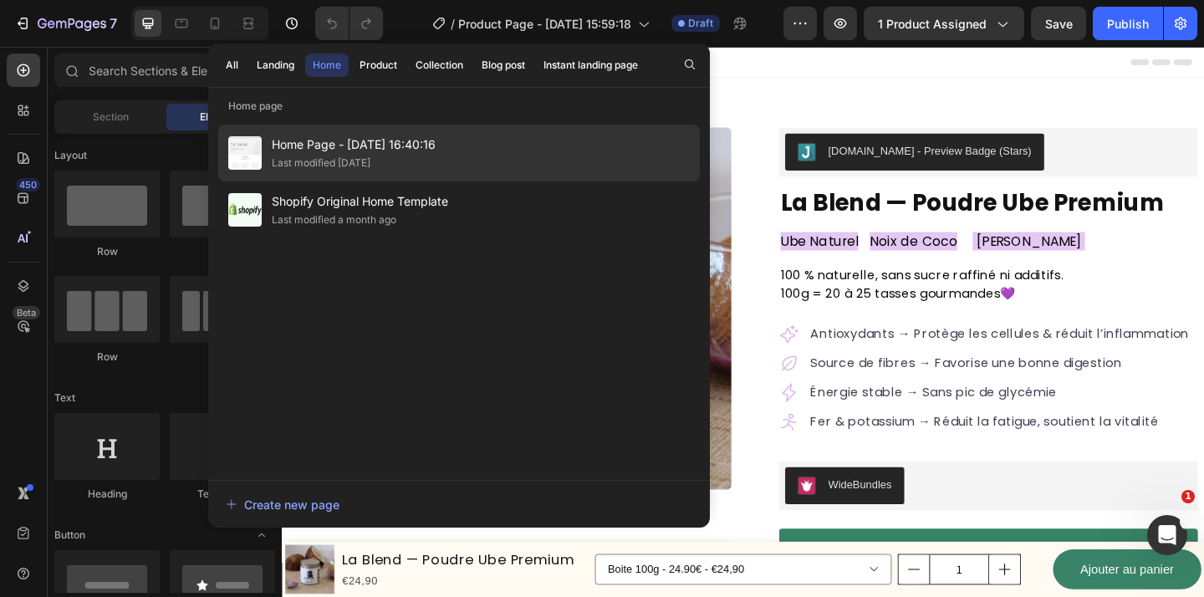
click at [370, 156] on div "Last modified [DATE]" at bounding box center [321, 163] width 99 height 17
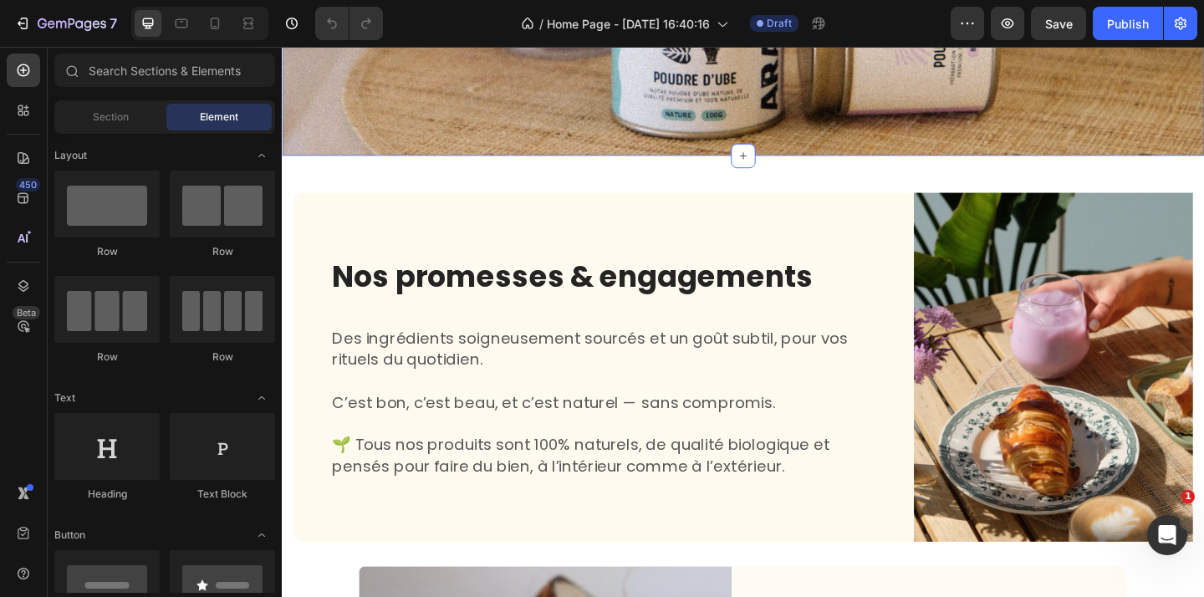
scroll to position [412, 0]
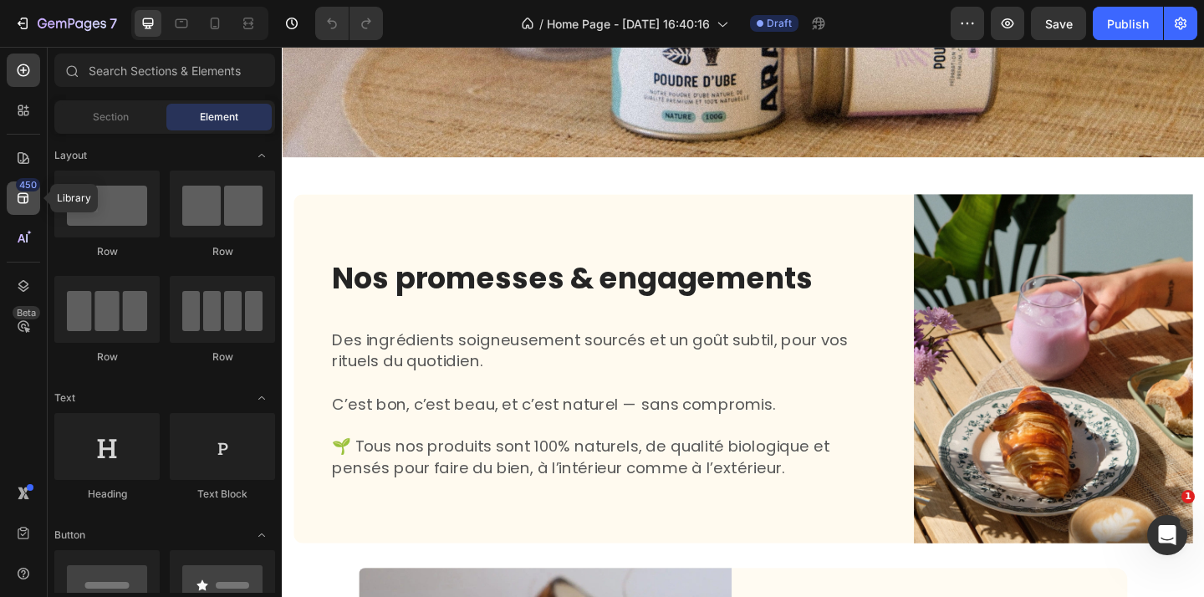
click at [17, 201] on icon at bounding box center [23, 198] width 17 height 17
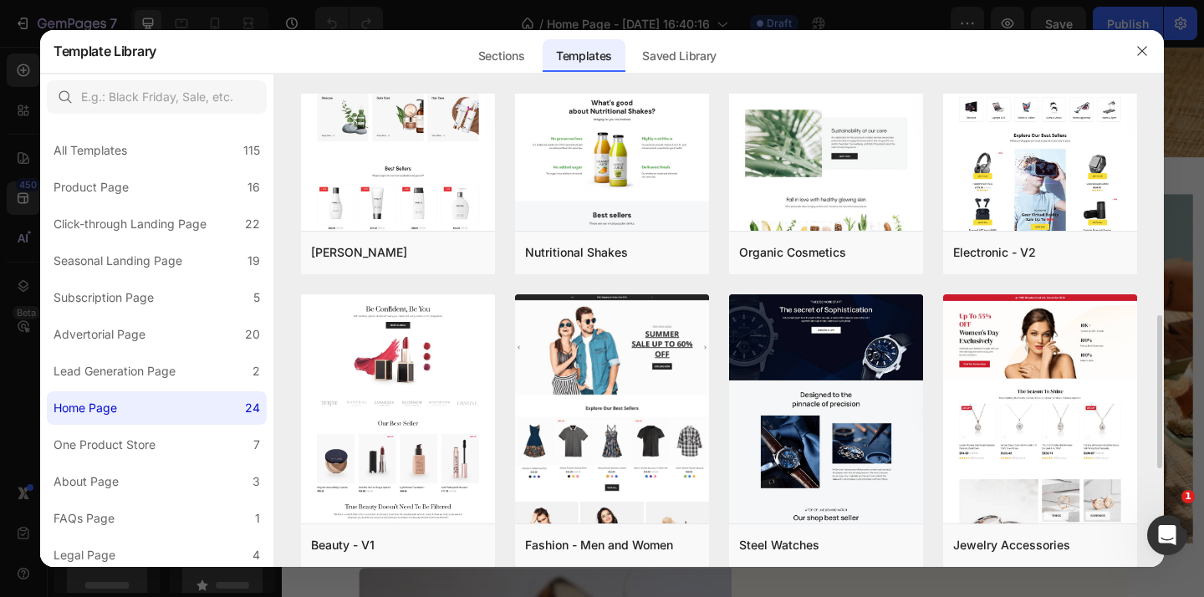
scroll to position [679, 0]
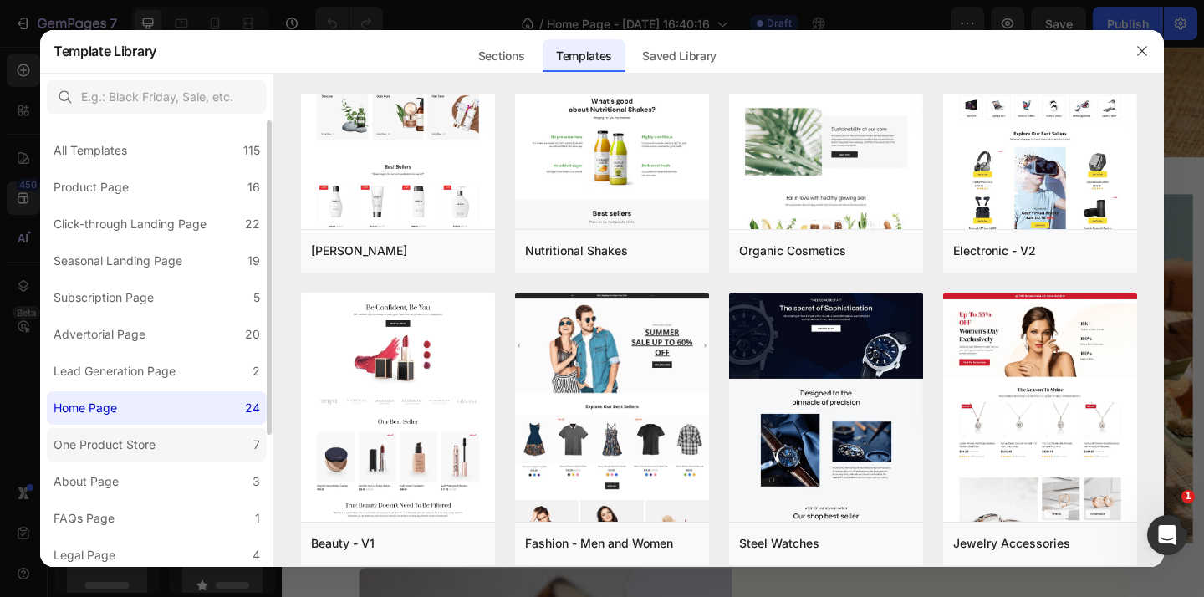
click at [186, 430] on label "One Product Store 7" at bounding box center [157, 444] width 220 height 33
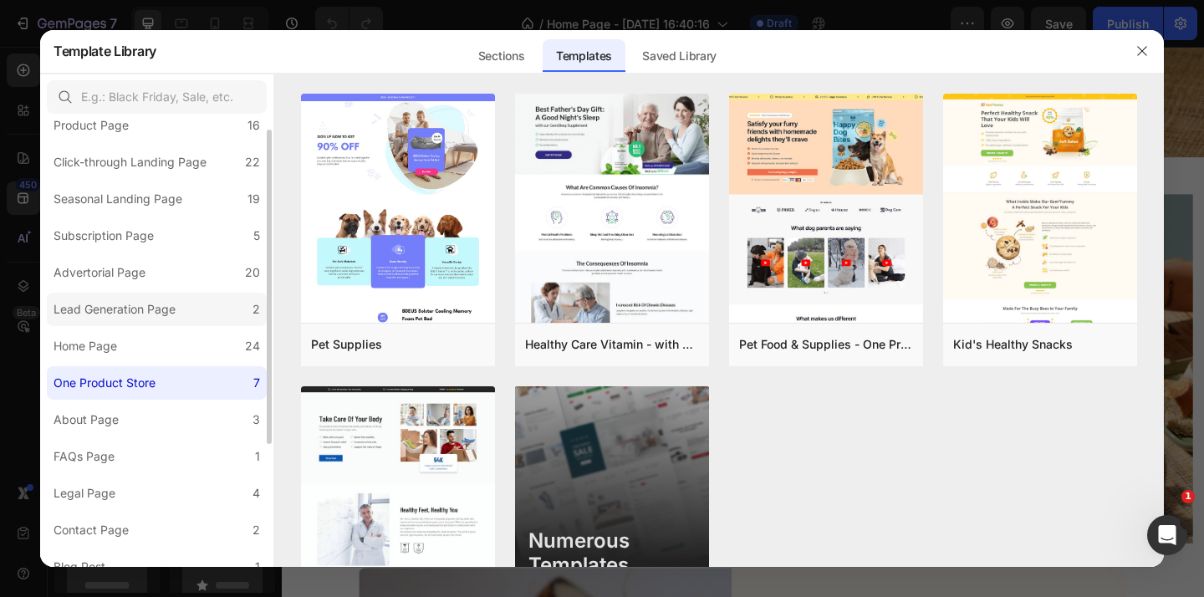
scroll to position [64, 0]
click at [167, 424] on label "About Page 3" at bounding box center [157, 417] width 220 height 33
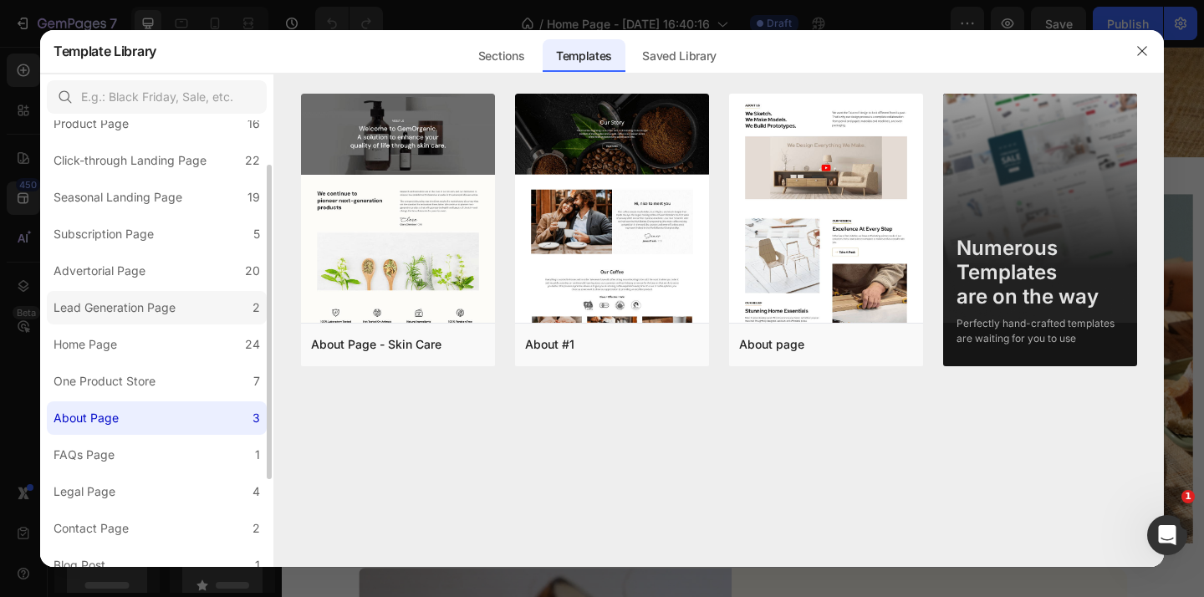
click at [151, 304] on div "Lead Generation Page" at bounding box center [115, 308] width 122 height 20
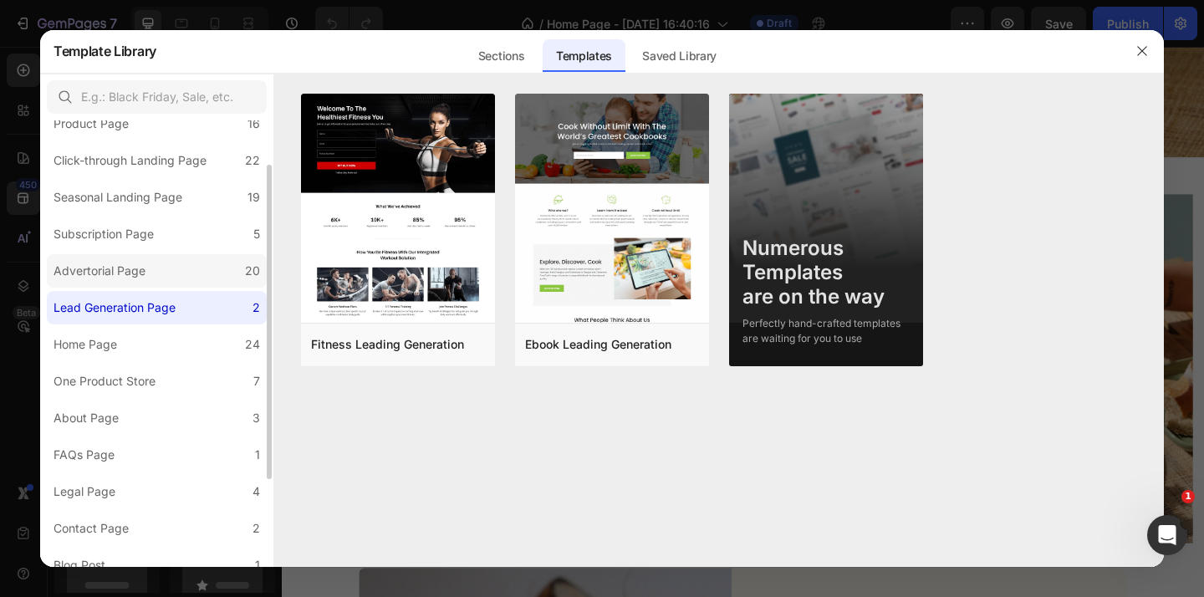
click at [169, 263] on label "Advertorial Page 20" at bounding box center [157, 270] width 220 height 33
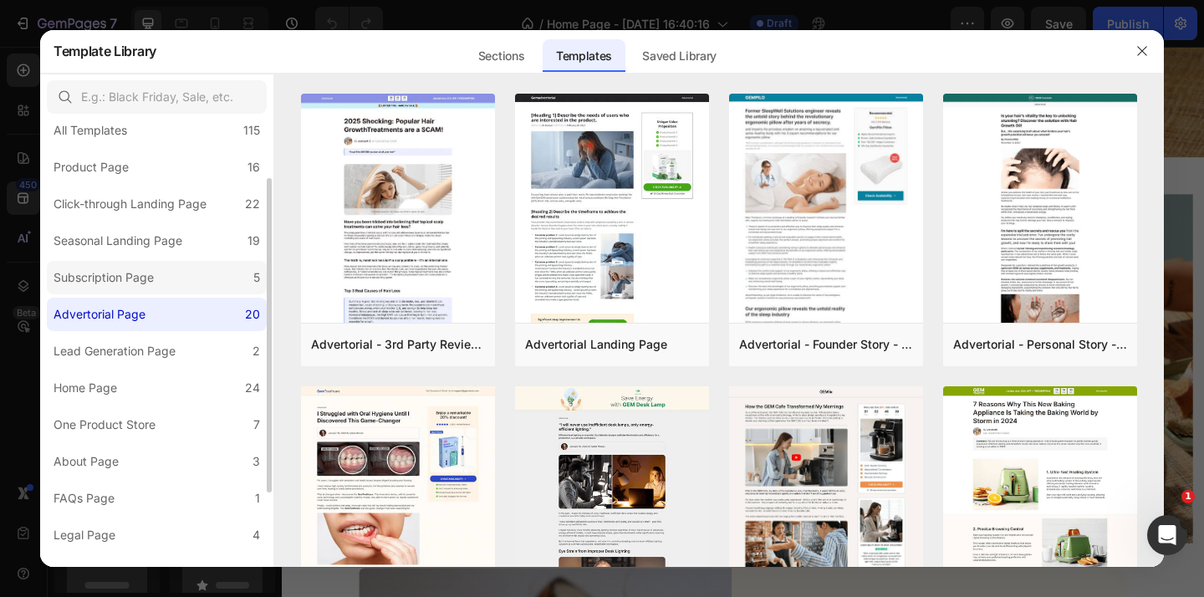
scroll to position [11, 0]
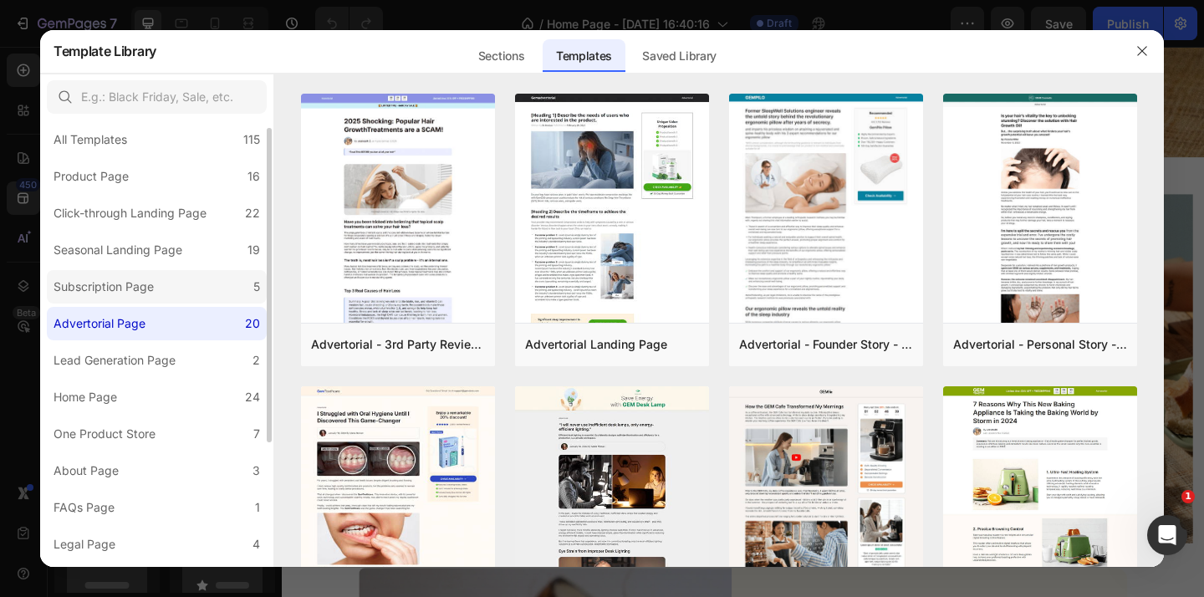
click at [155, 287] on div "Subscription Page" at bounding box center [107, 287] width 107 height 20
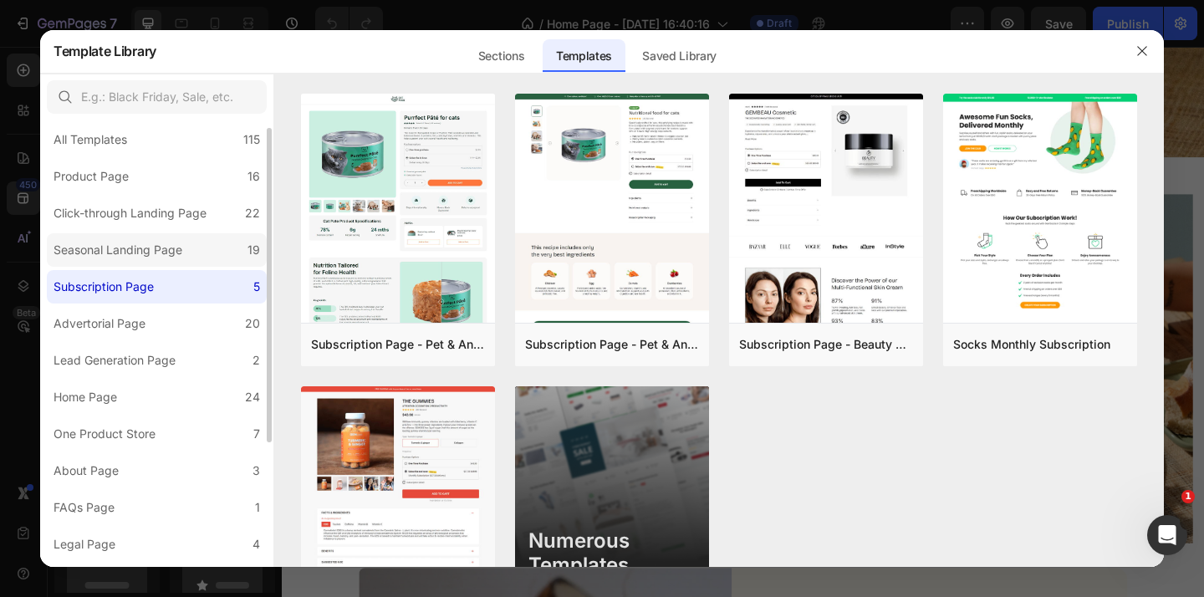
click at [171, 253] on div "Seasonal Landing Page" at bounding box center [118, 250] width 129 height 20
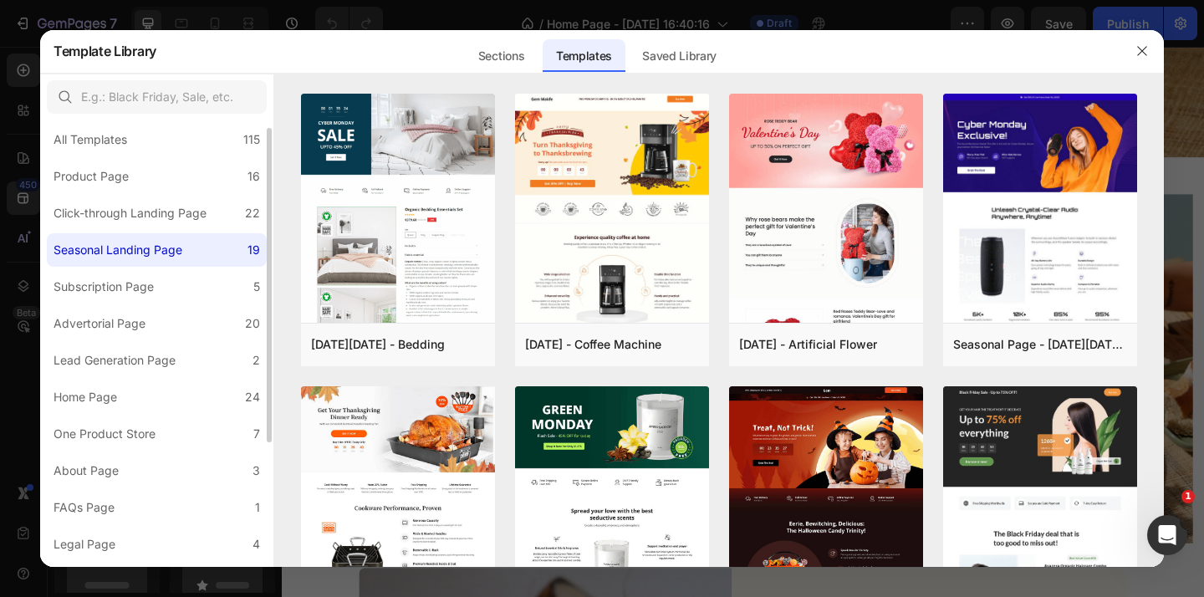
scroll to position [0, 0]
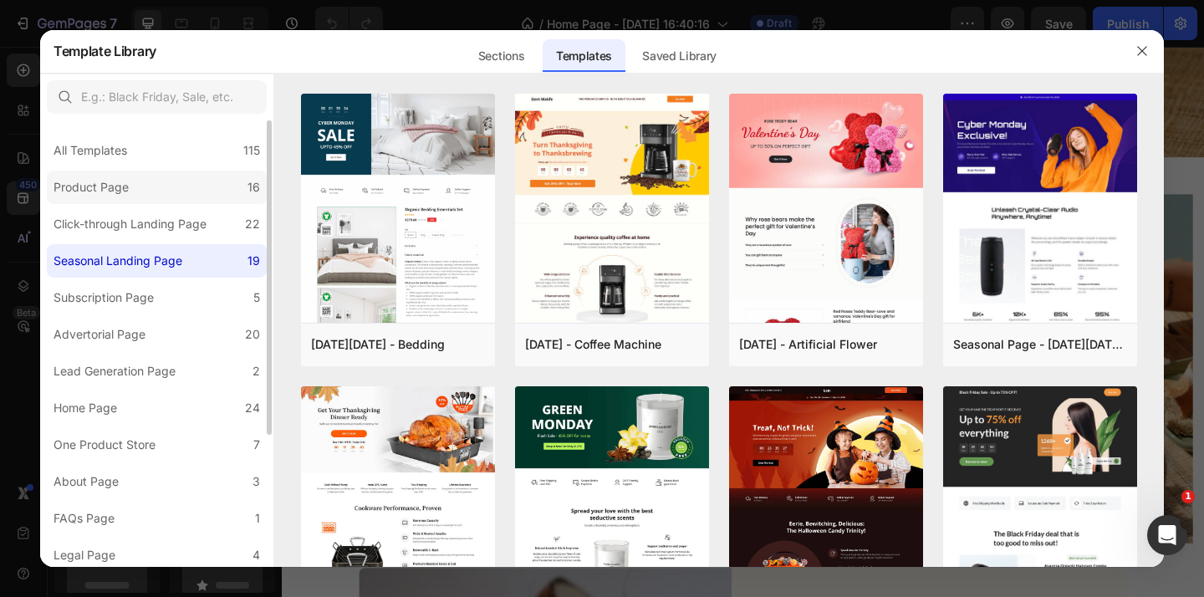
click at [191, 202] on label "Product Page 16" at bounding box center [157, 187] width 220 height 33
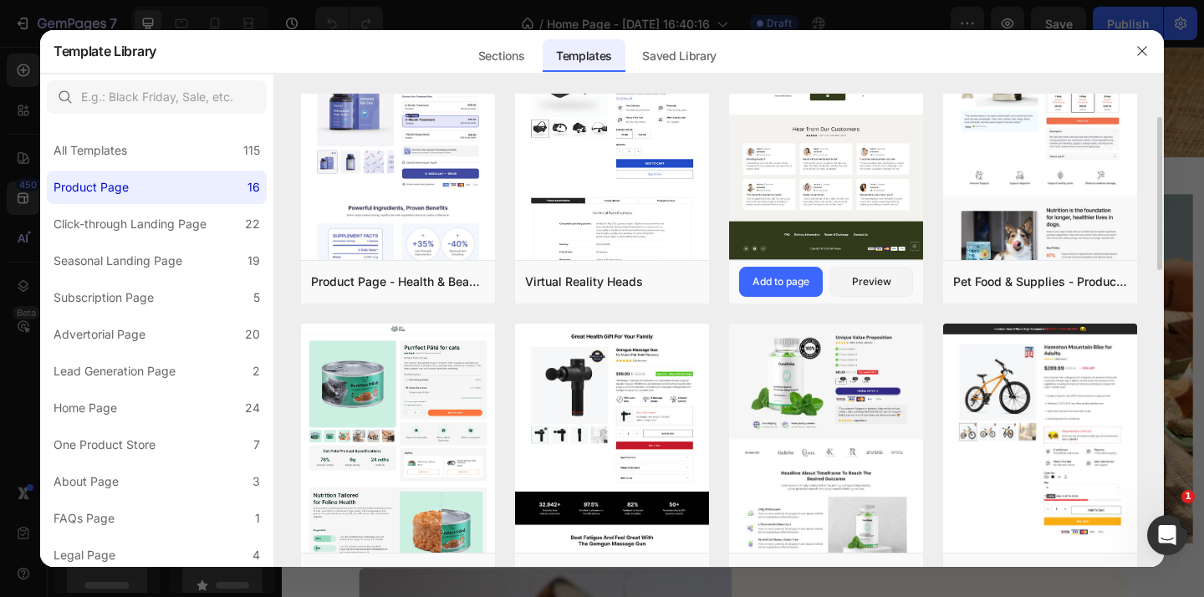
scroll to position [65, 0]
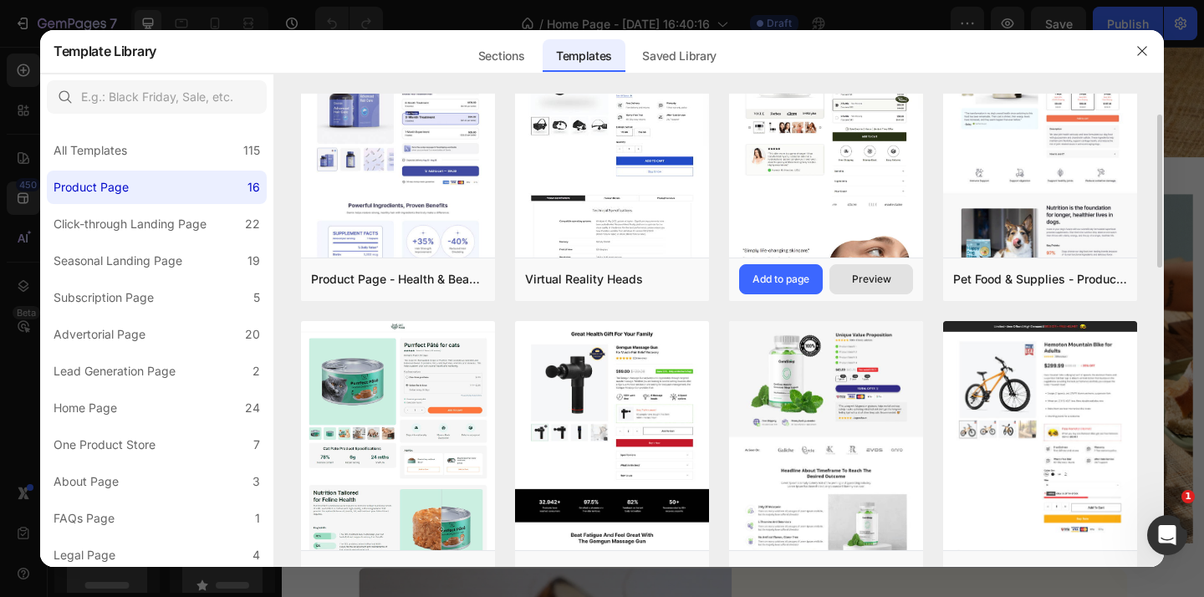
click at [880, 271] on button "Preview" at bounding box center [871, 279] width 84 height 30
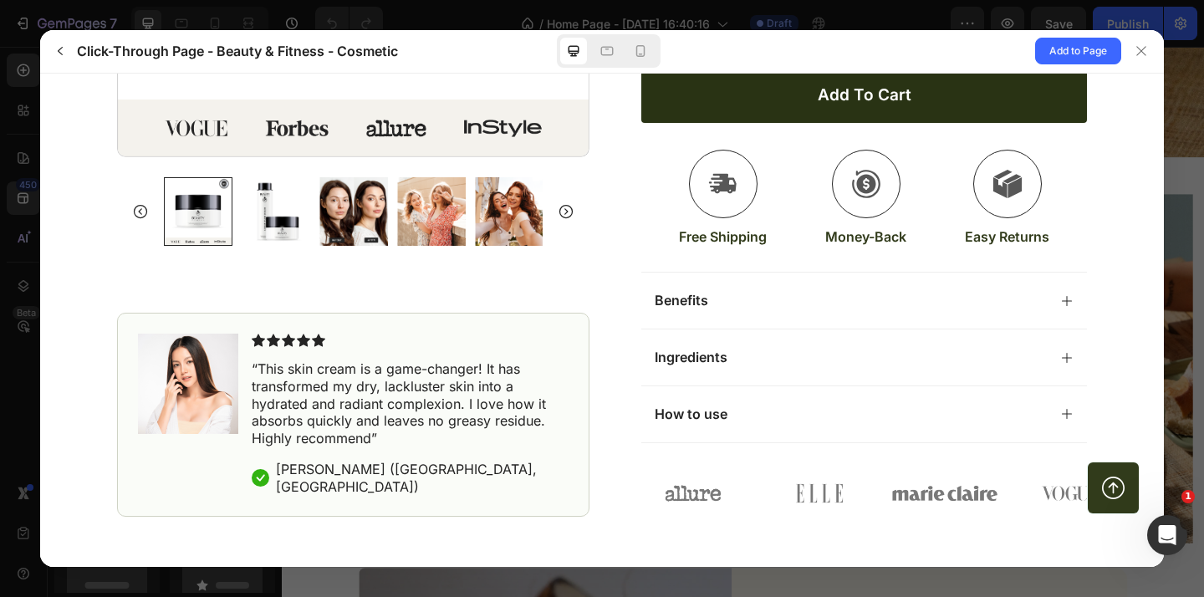
scroll to position [629, 0]
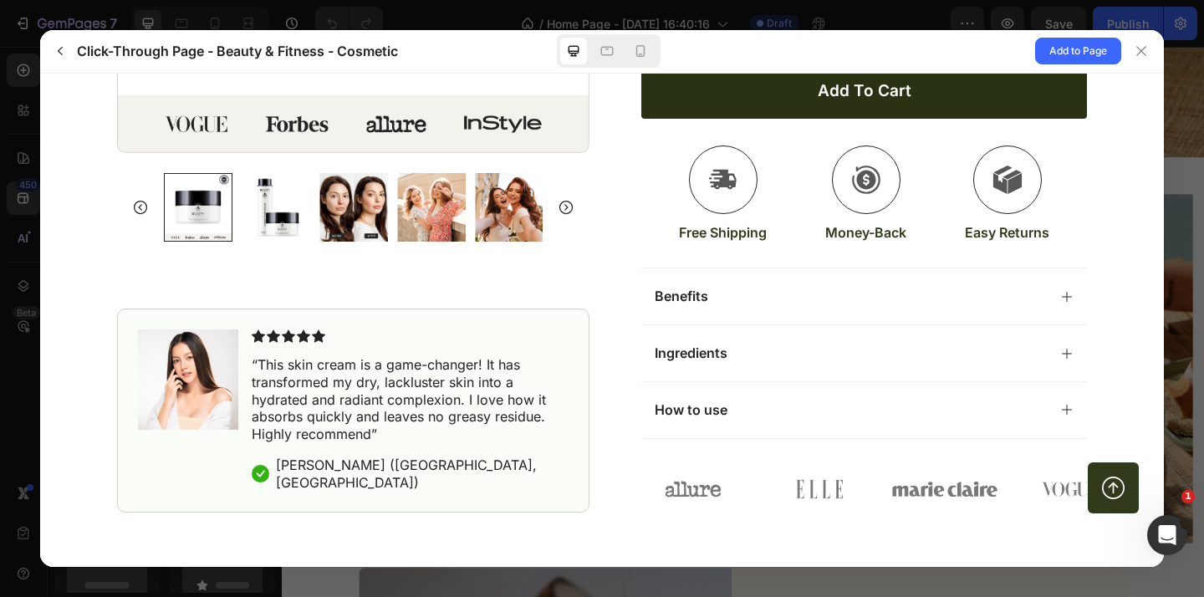
click at [952, 290] on div "Benefits" at bounding box center [851, 296] width 392 height 18
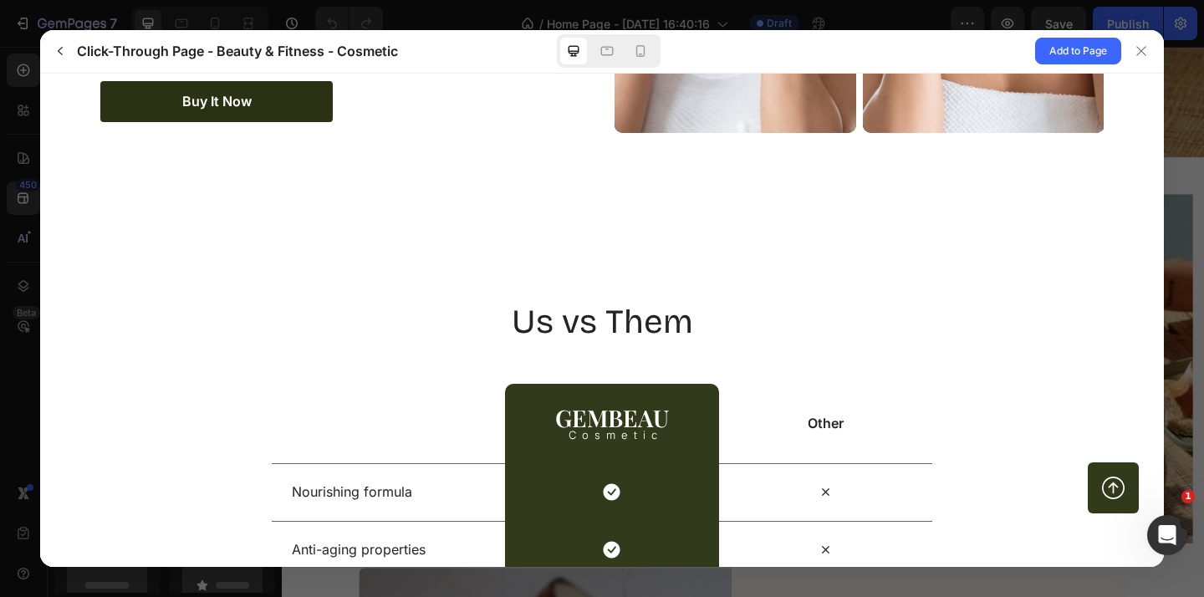
scroll to position [2873, 0]
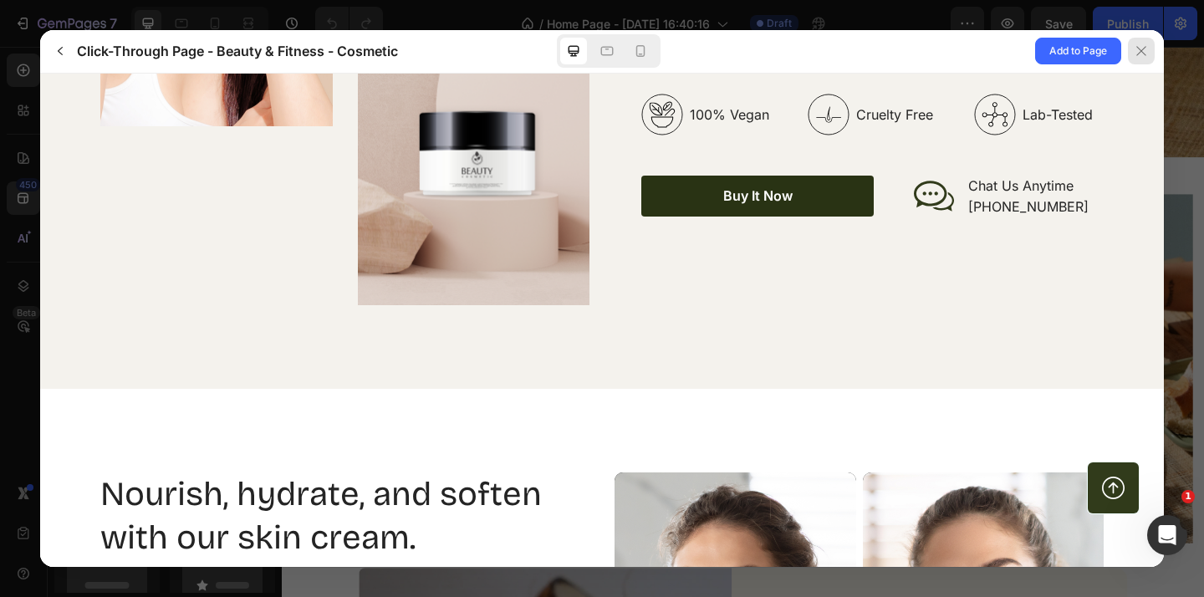
click at [1149, 51] on div at bounding box center [1141, 51] width 27 height 27
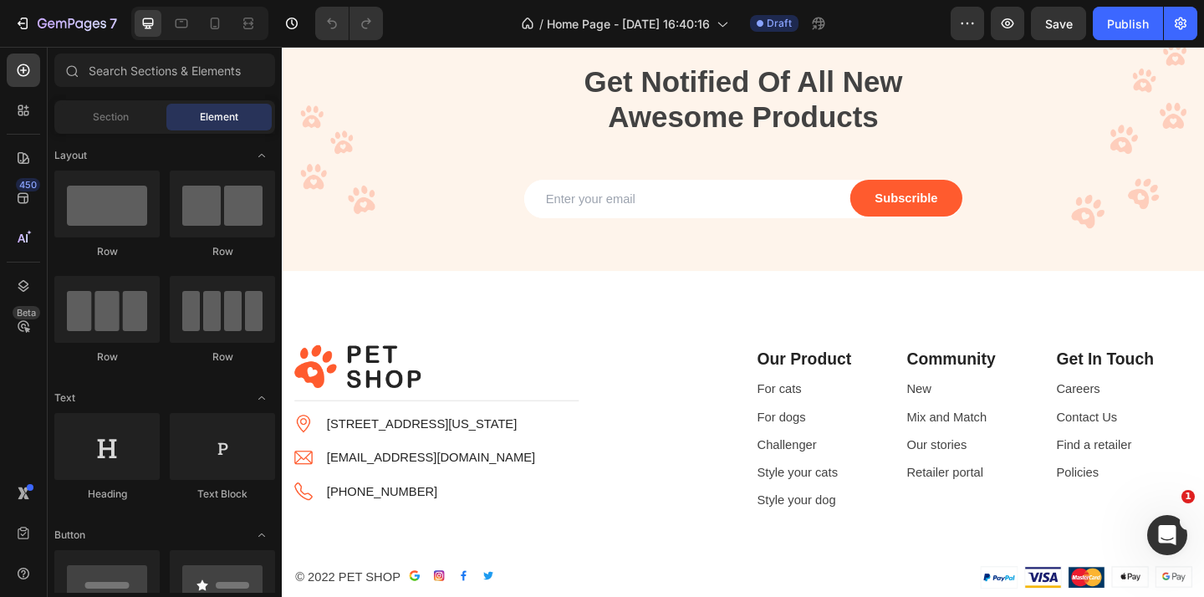
scroll to position [5993, 0]
